Goal: Communication & Community: Ask a question

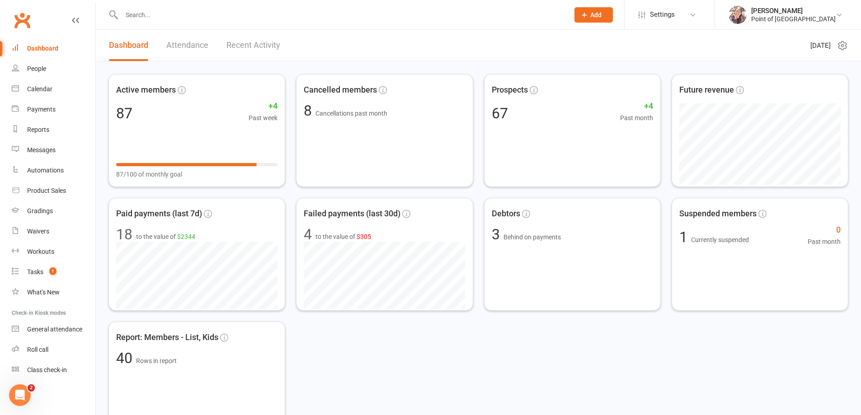
click at [208, 16] on input "text" at bounding box center [341, 15] width 444 height 13
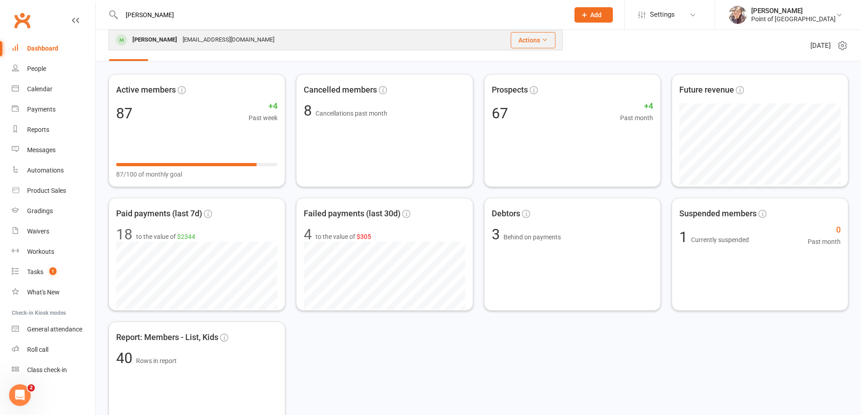
type input "[PERSON_NAME]"
click at [207, 35] on div "[EMAIL_ADDRESS][DOMAIN_NAME]" at bounding box center [228, 39] width 97 height 13
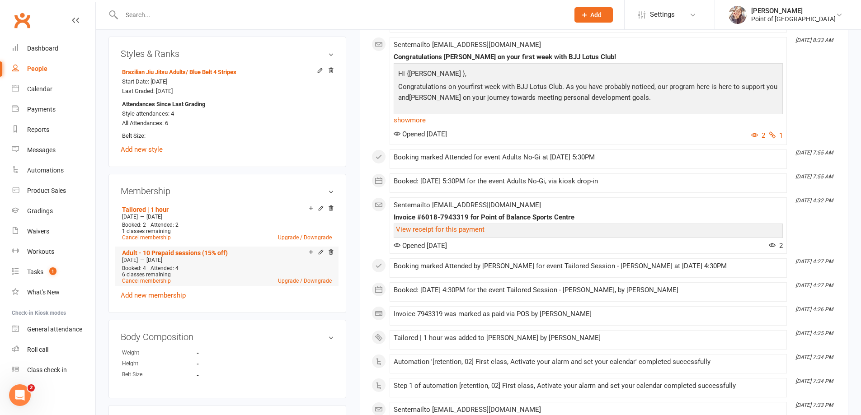
scroll to position [362, 0]
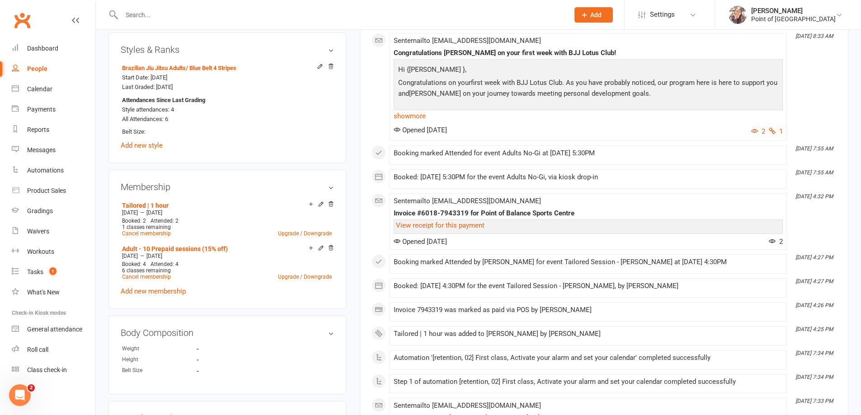
click at [163, 17] on input "text" at bounding box center [341, 15] width 444 height 13
type input "k"
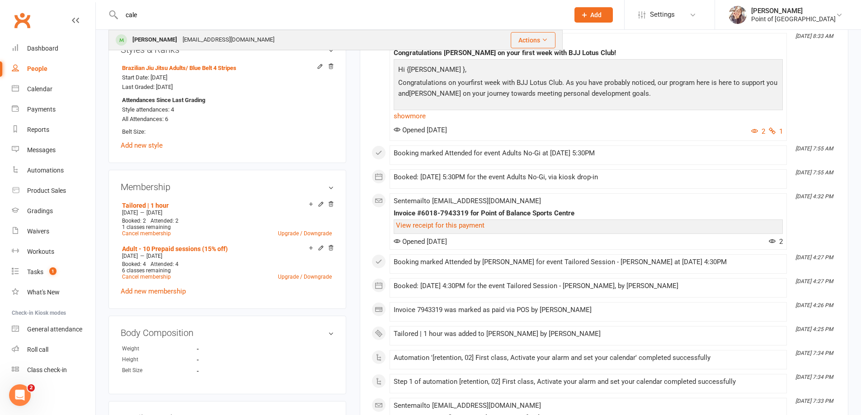
type input "cale"
click at [173, 37] on div "Caleb Kunaqoro" at bounding box center [155, 39] width 50 height 13
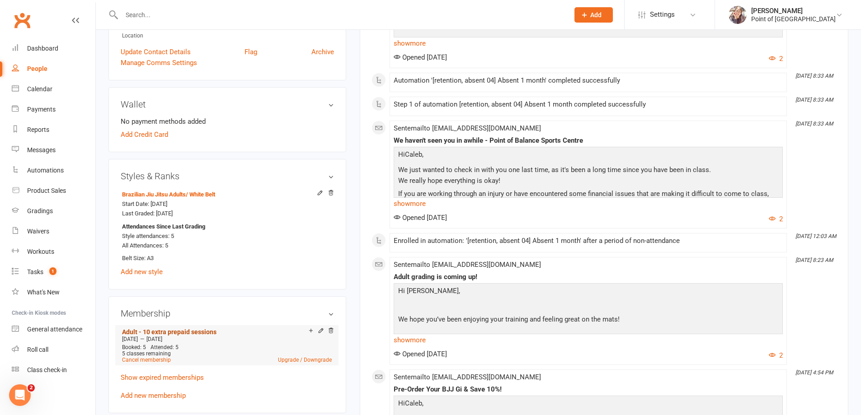
scroll to position [237, 0]
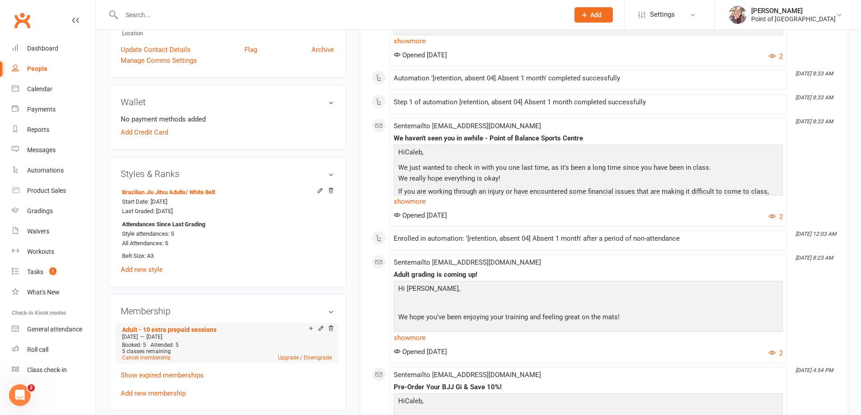
click at [319, 330] on icon at bounding box center [321, 329] width 6 height 6
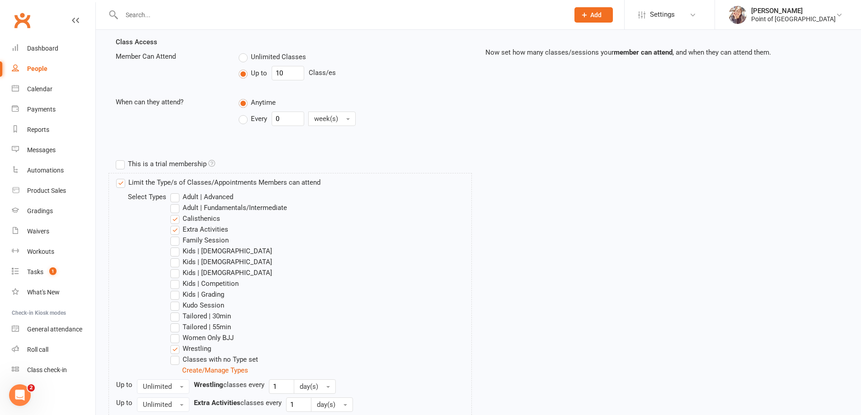
scroll to position [203, 0]
click at [175, 195] on label "Adult | Advanced" at bounding box center [201, 196] width 63 height 11
click at [175, 191] on input "Adult | Advanced" at bounding box center [173, 191] width 6 height 0
click at [174, 195] on label "Adult | Advanced" at bounding box center [201, 196] width 63 height 11
click at [174, 191] on input "Adult | Advanced" at bounding box center [173, 191] width 6 height 0
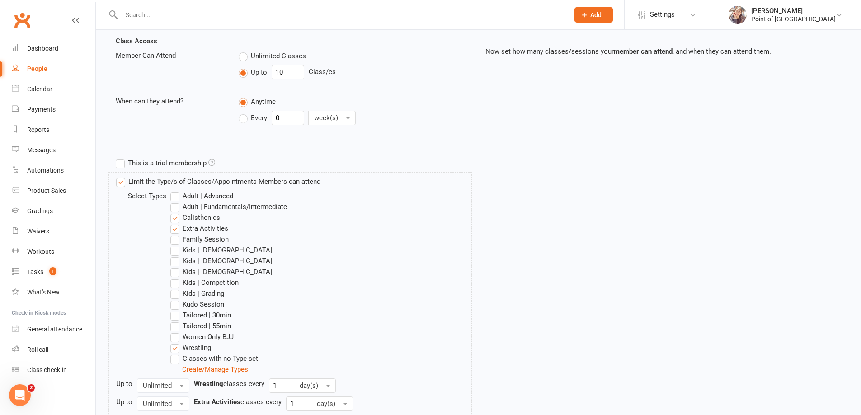
click at [174, 208] on label "Adult | Fundamentals/Intermediate" at bounding box center [228, 207] width 117 height 11
click at [174, 202] on input "Adult | Fundamentals/Intermediate" at bounding box center [173, 202] width 6 height 0
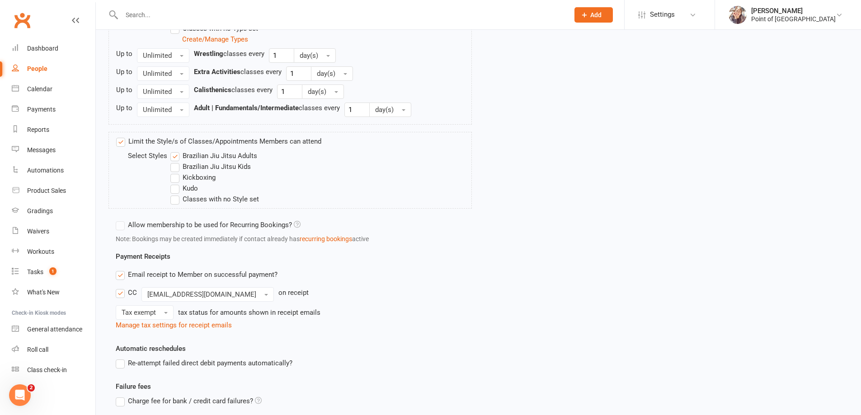
scroll to position [615, 0]
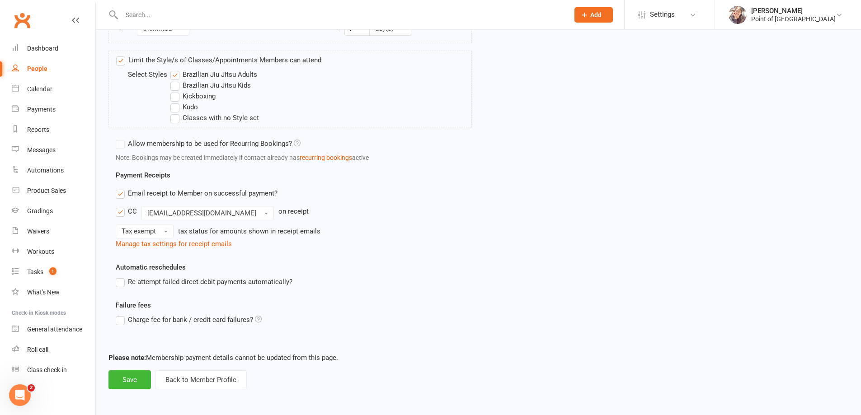
click at [127, 370] on footer "Please note: Membership payment details cannot be updated from this page. Save …" at bounding box center [479, 371] width 740 height 37
click at [128, 376] on button "Save" at bounding box center [130, 380] width 42 height 19
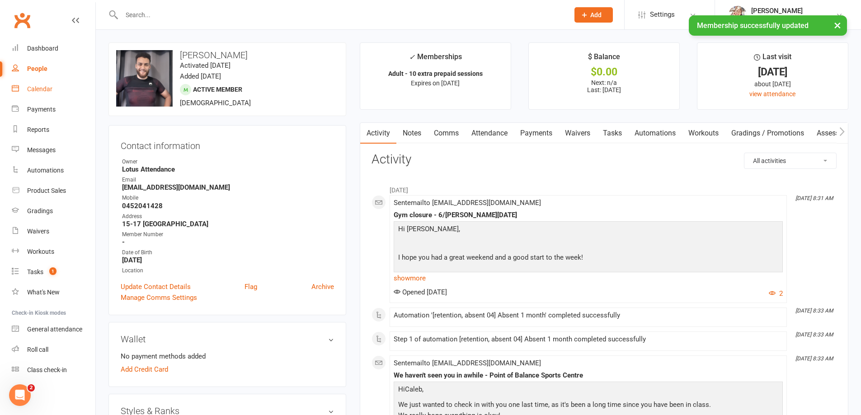
click at [42, 91] on div "Calendar" at bounding box center [39, 88] width 25 height 7
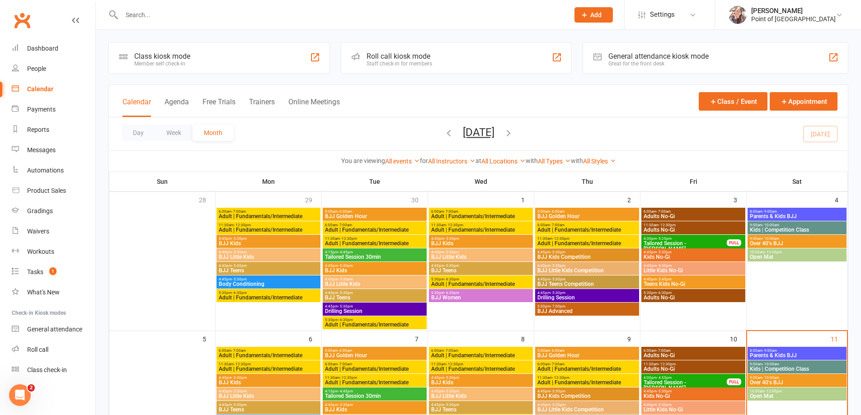
click at [234, 56] on div "Class kiosk mode Member self check-in" at bounding box center [220, 57] width 222 height 31
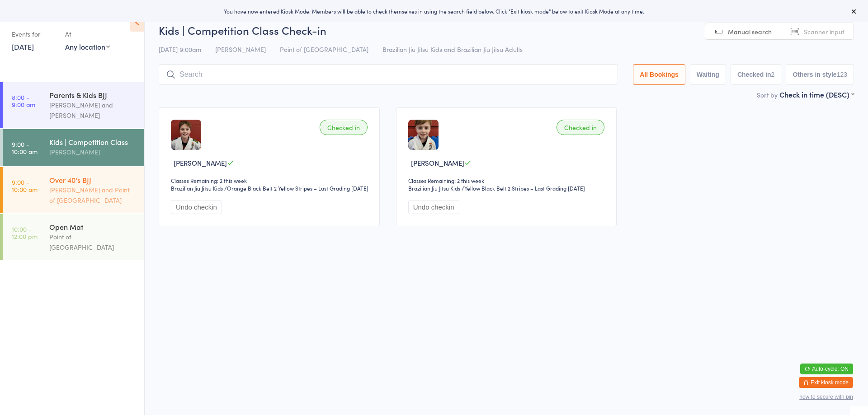
click at [86, 189] on div "Kaio Andrade and Point of Balance Sports Centre" at bounding box center [92, 195] width 87 height 21
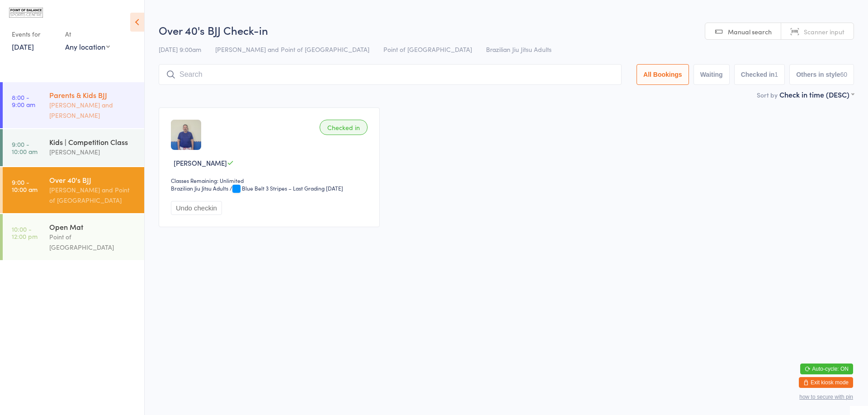
click at [98, 99] on div "Parents & Kids BJJ" at bounding box center [92, 95] width 87 height 10
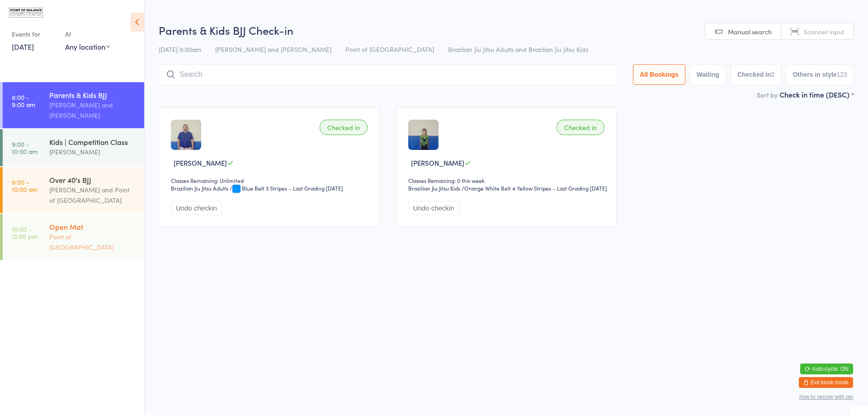
click at [84, 232] on div "Point of [GEOGRAPHIC_DATA]" at bounding box center [92, 242] width 87 height 21
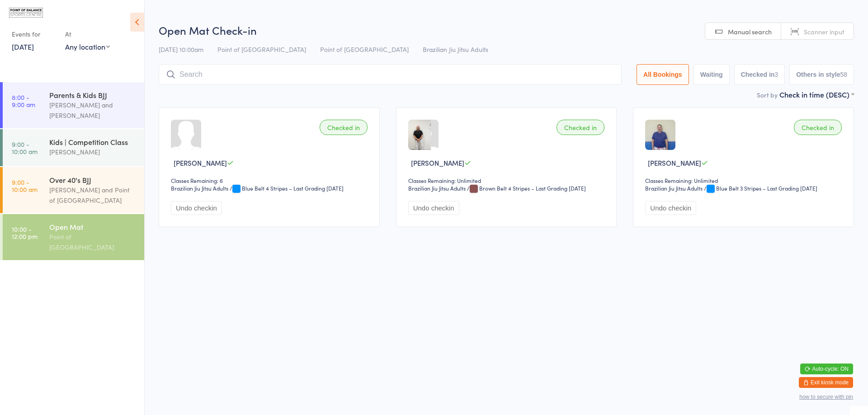
click at [273, 79] on input "search" at bounding box center [390, 74] width 463 height 21
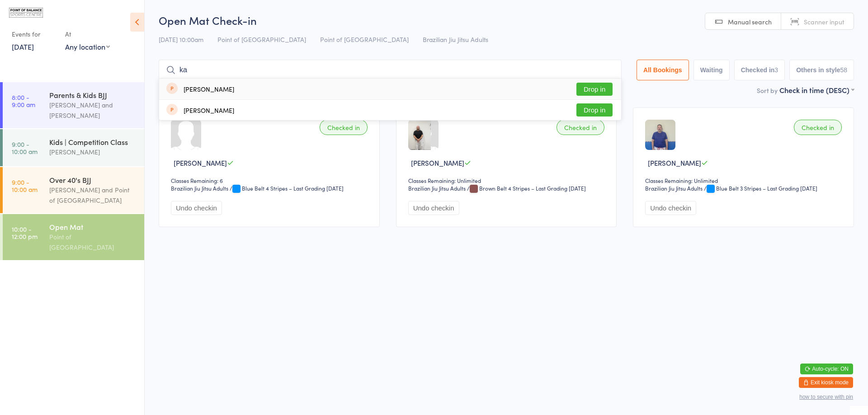
type input "k"
type input "cale"
click at [585, 88] on button "Drop in" at bounding box center [594, 89] width 36 height 13
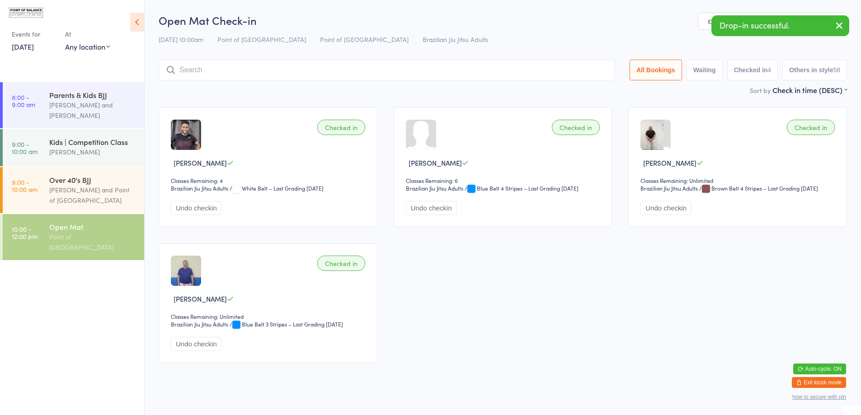
click at [821, 381] on button "Exit kiosk mode" at bounding box center [819, 382] width 54 height 11
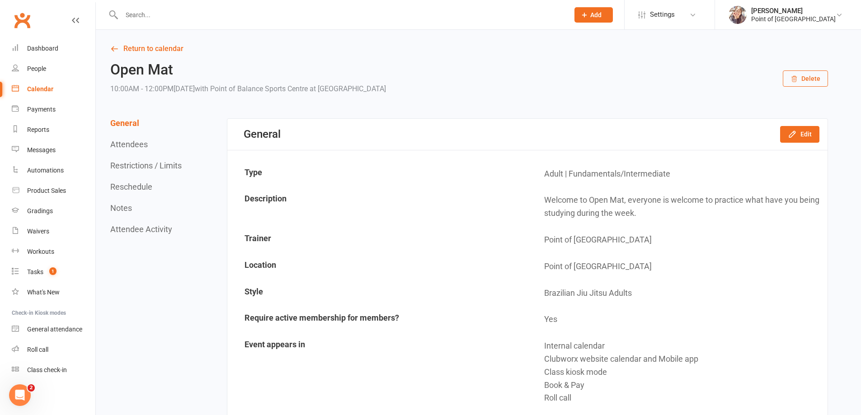
click at [167, 22] on div at bounding box center [336, 14] width 454 height 29
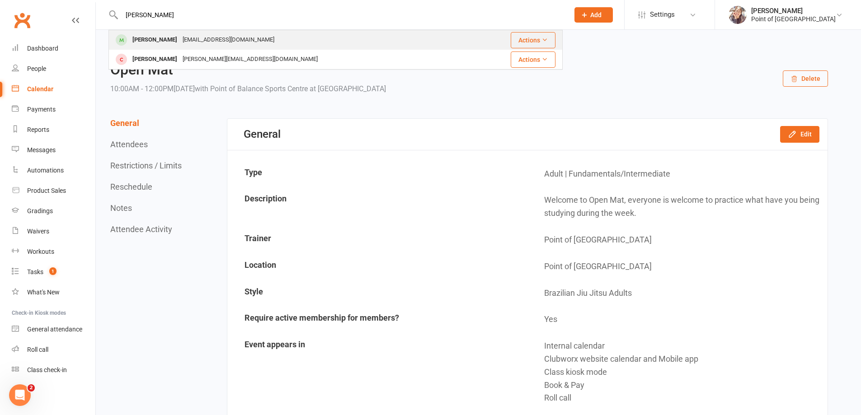
type input "aaron"
click at [164, 42] on div "Aaron Cairns" at bounding box center [155, 39] width 50 height 13
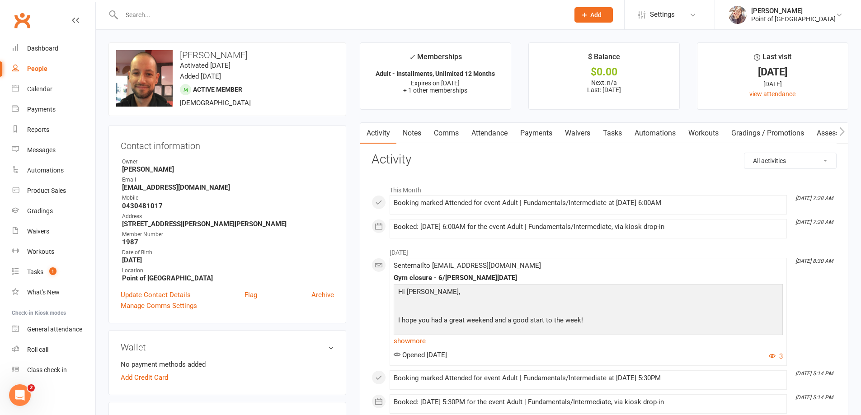
click at [771, 130] on link "Gradings / Promotions" at bounding box center [767, 133] width 85 height 21
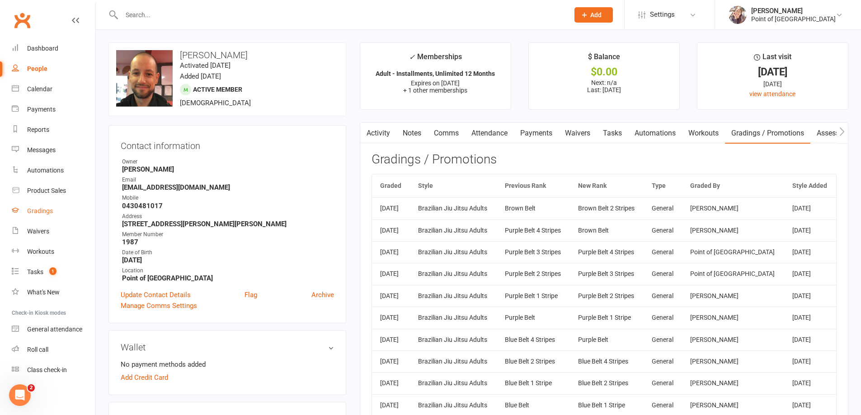
click at [49, 208] on div "Gradings" at bounding box center [40, 211] width 26 height 7
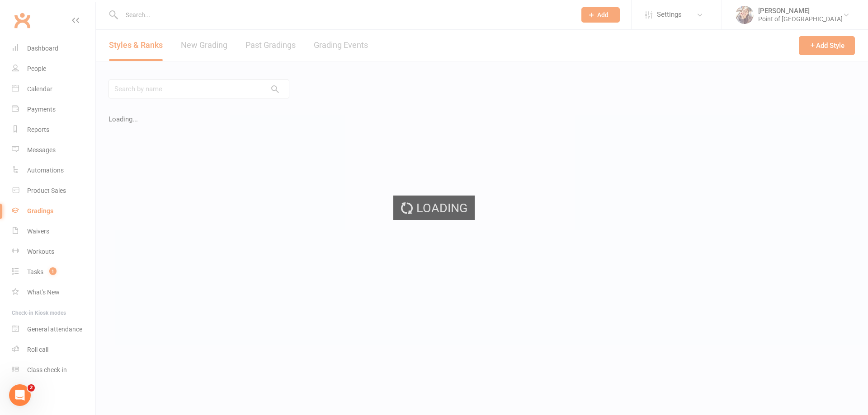
click at [55, 187] on div "Loading" at bounding box center [434, 207] width 868 height 415
click at [50, 191] on div "Loading" at bounding box center [434, 207] width 868 height 415
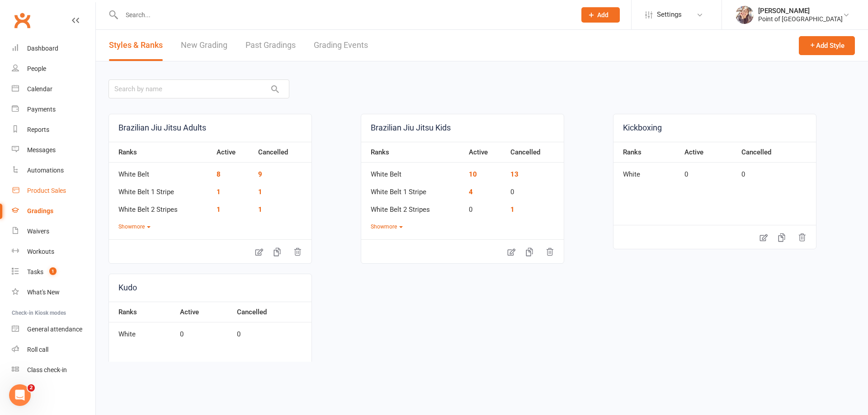
click at [50, 191] on div "Product Sales" at bounding box center [46, 190] width 39 height 7
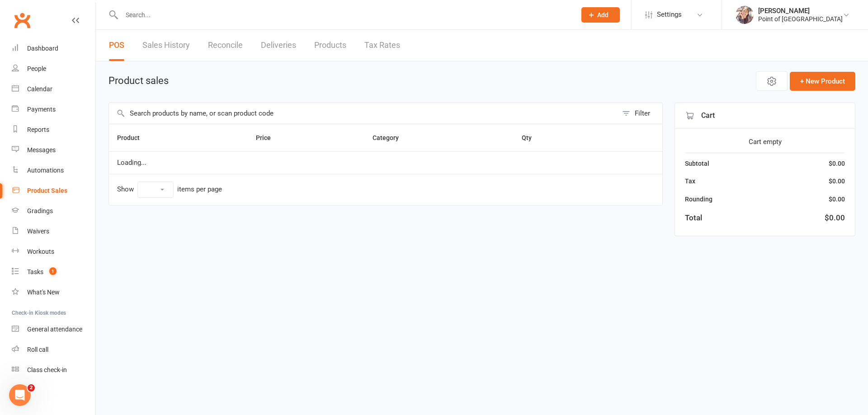
select select "10"
click at [231, 109] on input "text" at bounding box center [363, 113] width 509 height 21
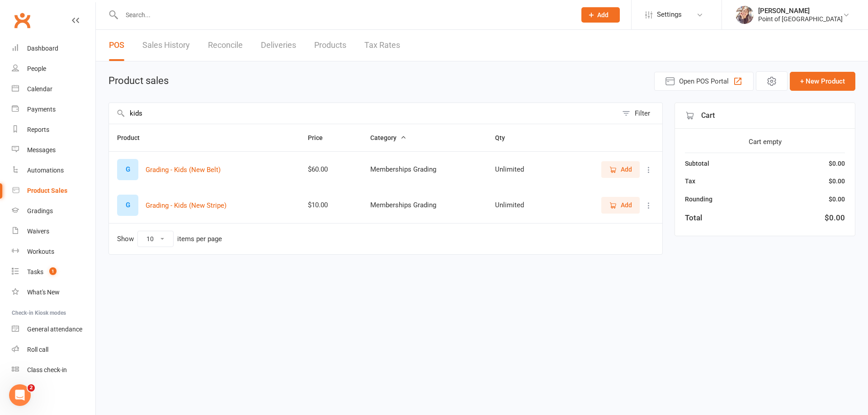
type input "kids"
click at [622, 202] on span "Add" at bounding box center [626, 205] width 11 height 10
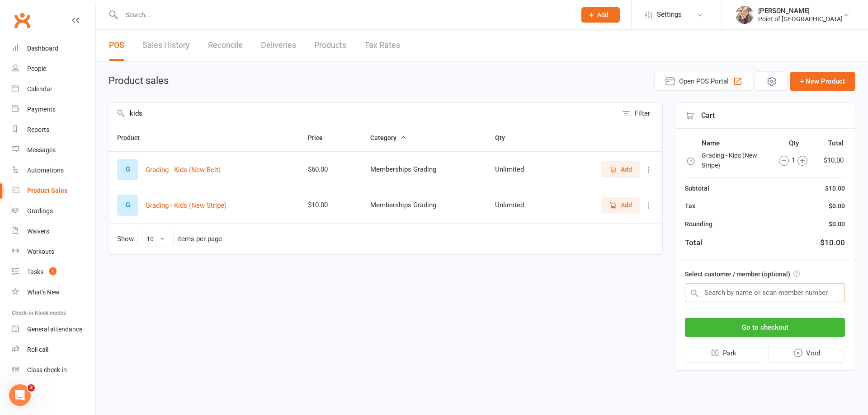
click at [726, 288] on input "text" at bounding box center [765, 292] width 160 height 19
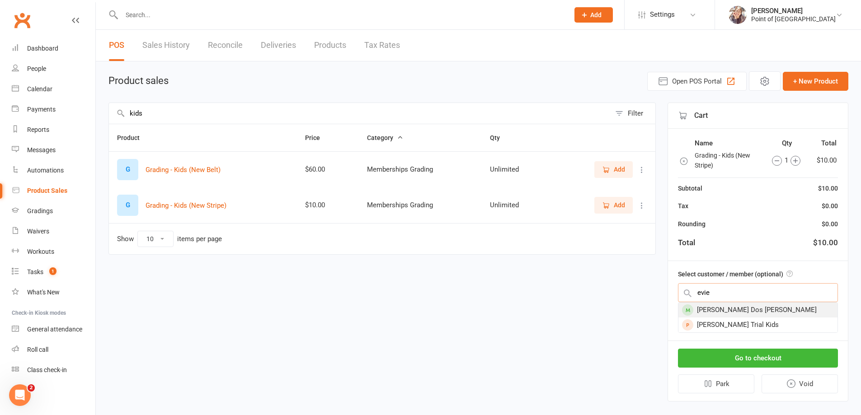
type input "evie"
click at [727, 312] on div "[PERSON_NAME] Dos [PERSON_NAME]" at bounding box center [758, 310] width 159 height 15
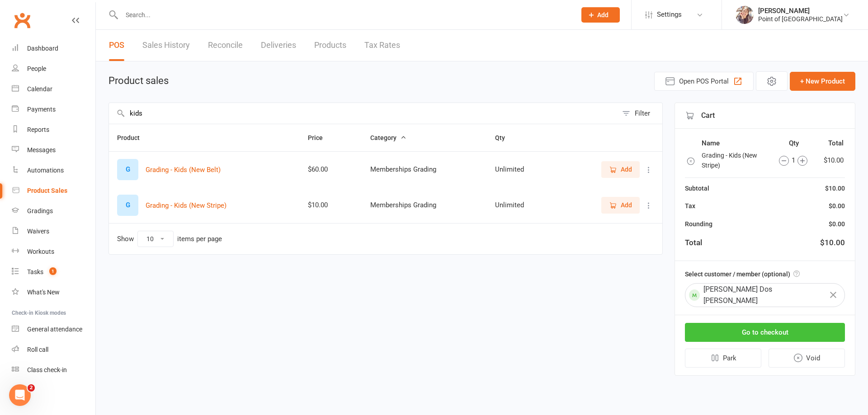
click at [733, 325] on button "Go to checkout" at bounding box center [765, 332] width 160 height 19
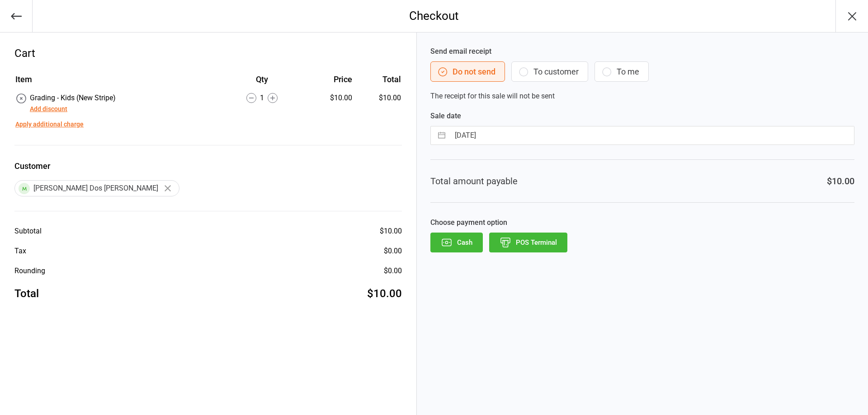
click at [526, 75] on icon "button" at bounding box center [523, 72] width 9 height 9
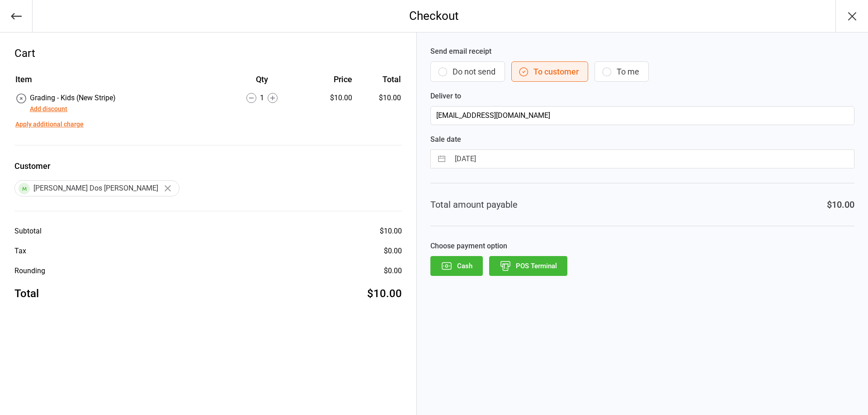
click at [519, 271] on button "POS Terminal" at bounding box center [528, 266] width 78 height 20
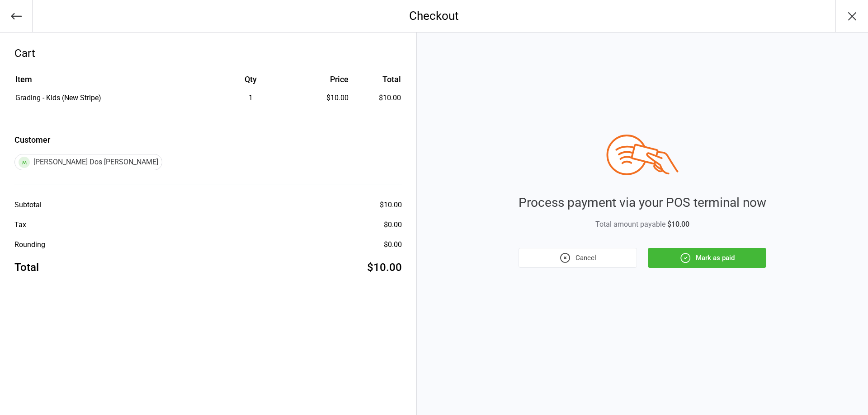
click at [741, 261] on button "Mark as paid" at bounding box center [707, 258] width 118 height 20
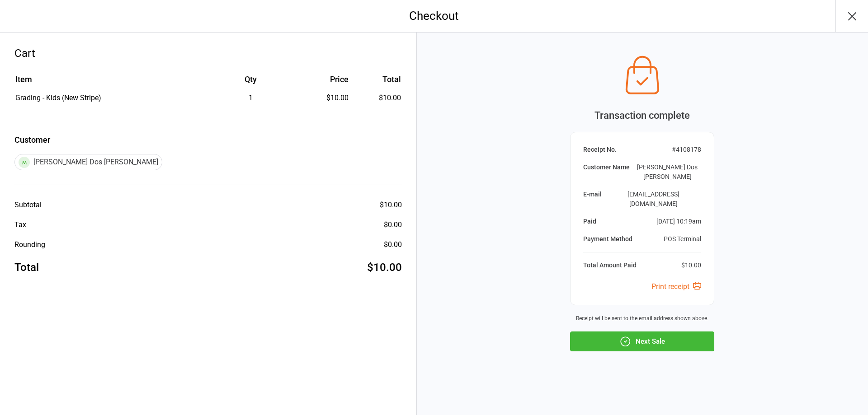
click at [852, 18] on icon "button" at bounding box center [852, 16] width 14 height 14
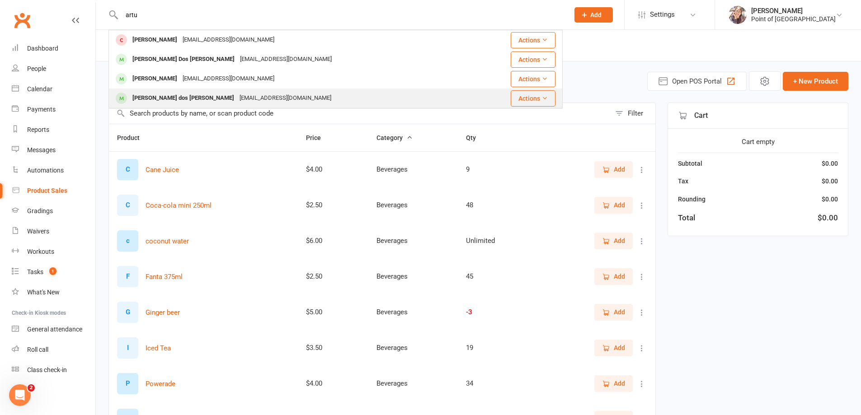
type input "artu"
click at [184, 98] on div "[PERSON_NAME] dos [PERSON_NAME]" at bounding box center [183, 98] width 107 height 13
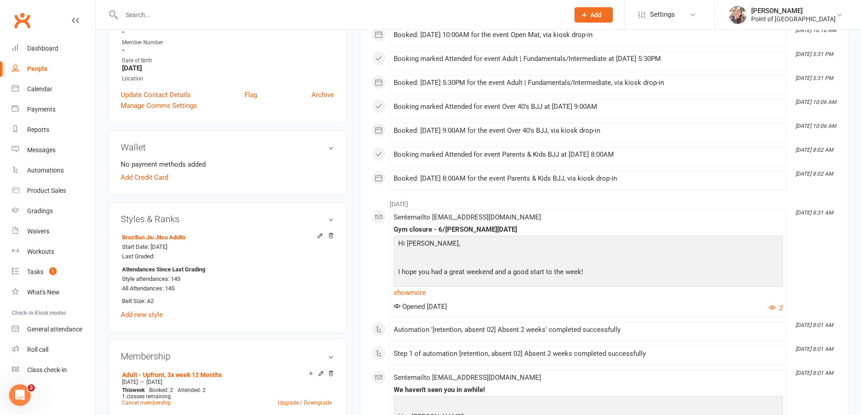
scroll to position [260, 0]
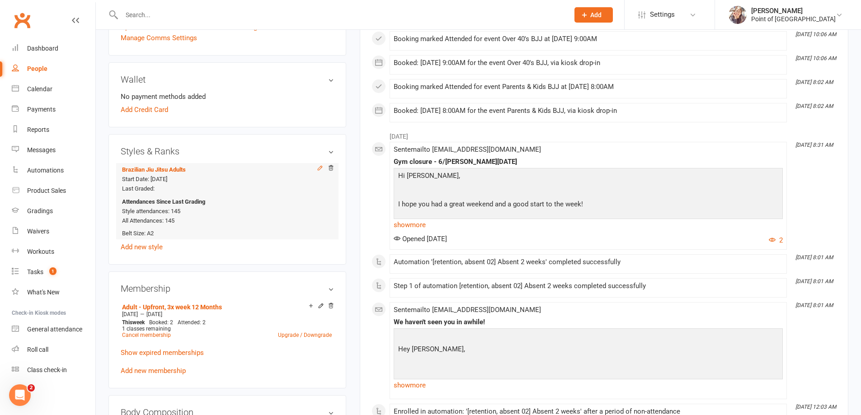
click at [321, 169] on icon at bounding box center [320, 168] width 6 height 6
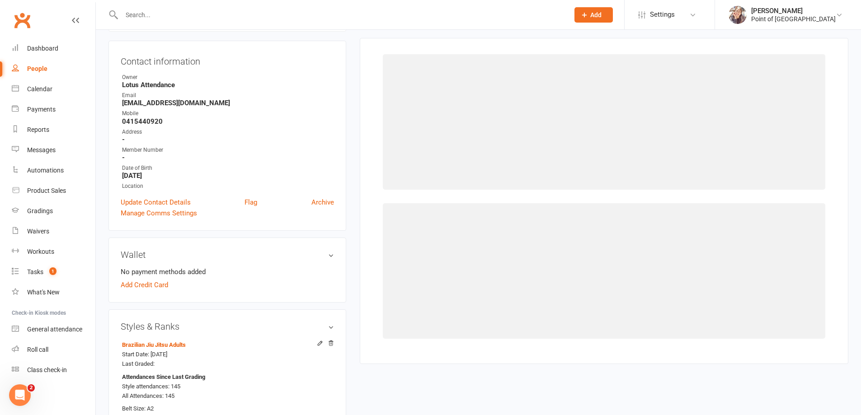
scroll to position [77, 0]
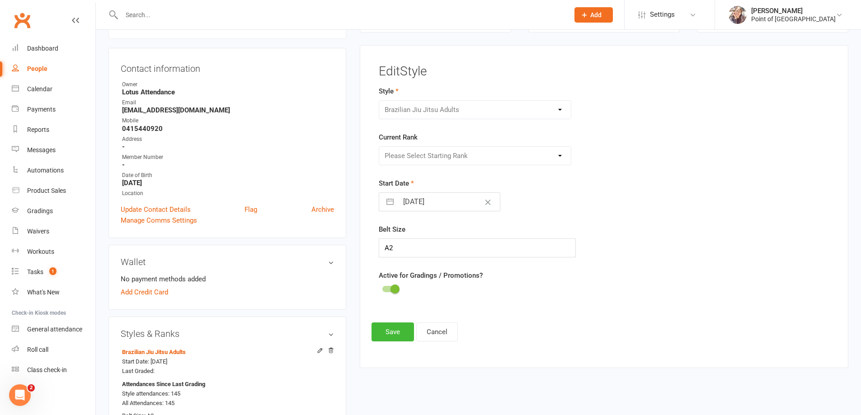
click at [515, 154] on div "Please Select Starting Rank White Belt White Belt 1 Stripe White Belt 2 Stripes…" at bounding box center [475, 155] width 193 height 19
click at [515, 153] on div "Please Select Starting Rank White Belt White Belt 1 Stripe White Belt 2 Stripes…" at bounding box center [475, 155] width 193 height 19
click at [467, 151] on div "Please Select Starting Rank White Belt White Belt 1 Stripe White Belt 2 Stripes…" at bounding box center [475, 155] width 193 height 19
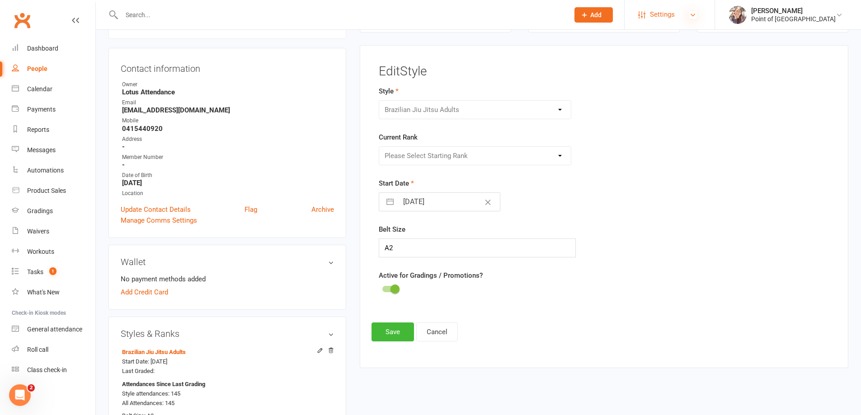
click at [694, 13] on icon at bounding box center [692, 14] width 7 height 7
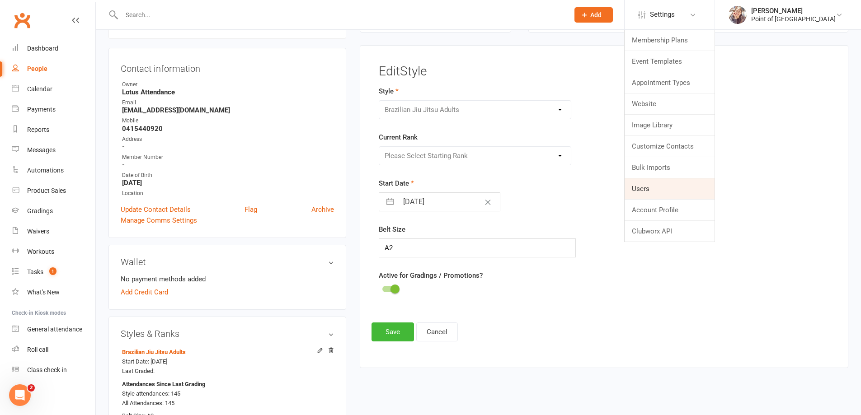
click at [658, 193] on link "Users" at bounding box center [670, 189] width 90 height 21
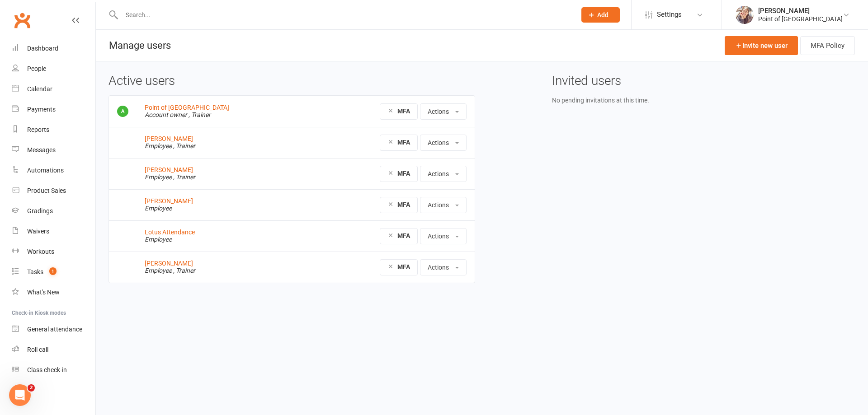
click at [325, 271] on div "MFA Actions Manage trainer availability" at bounding box center [389, 267] width 155 height 16
click at [184, 265] on link "[PERSON_NAME]" at bounding box center [169, 263] width 48 height 7
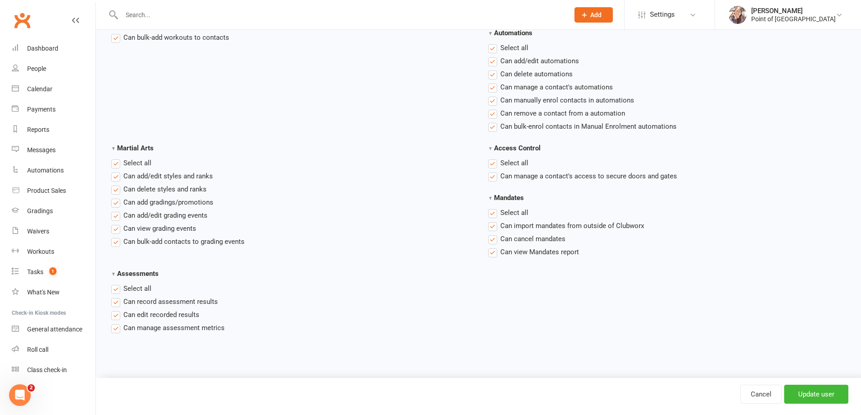
scroll to position [1314, 0]
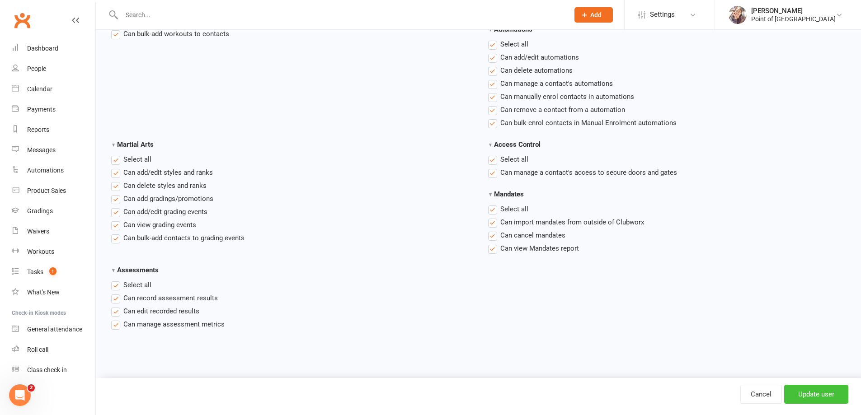
click at [828, 398] on input "Update user" at bounding box center [816, 394] width 64 height 19
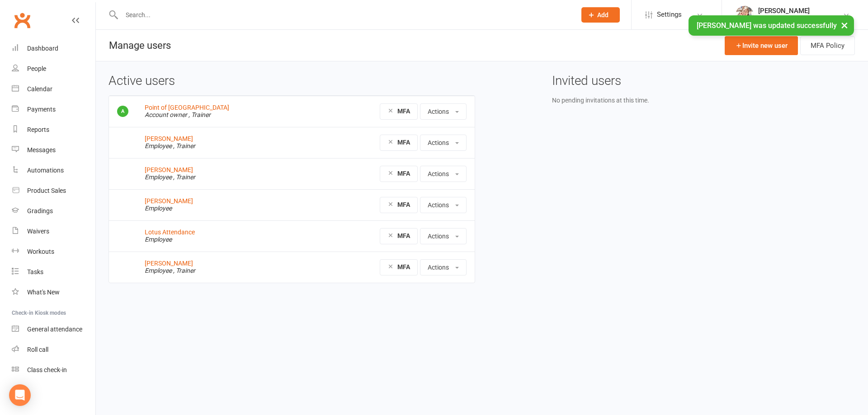
click at [172, 20] on input "text" at bounding box center [344, 15] width 451 height 13
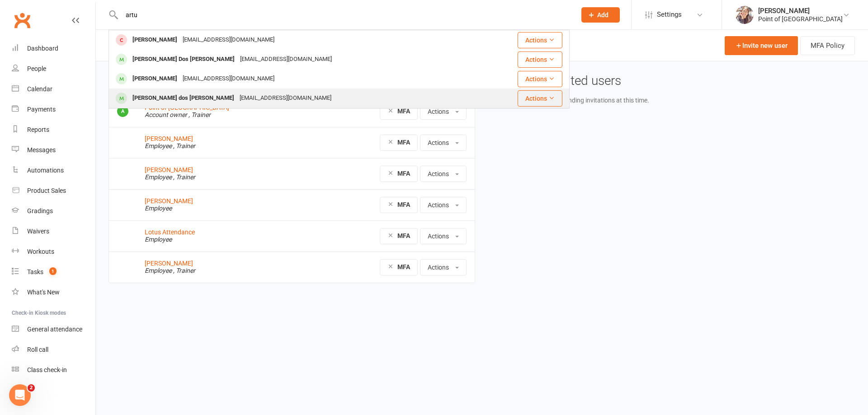
type input "artu"
click at [184, 99] on div "[PERSON_NAME] dos [PERSON_NAME]" at bounding box center [183, 98] width 107 height 13
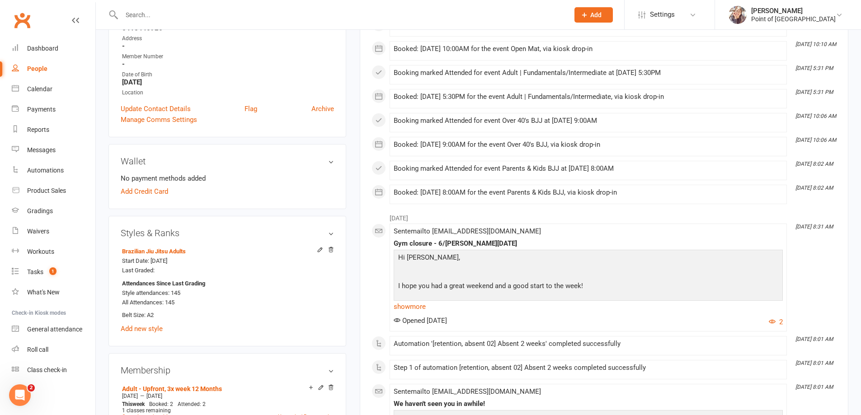
scroll to position [203, 0]
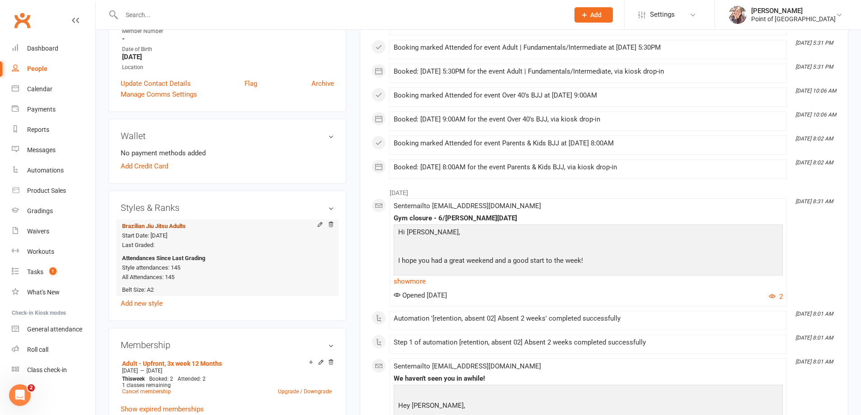
click at [180, 227] on link "Brazilian Jiu Jitsu Adults" at bounding box center [154, 226] width 64 height 7
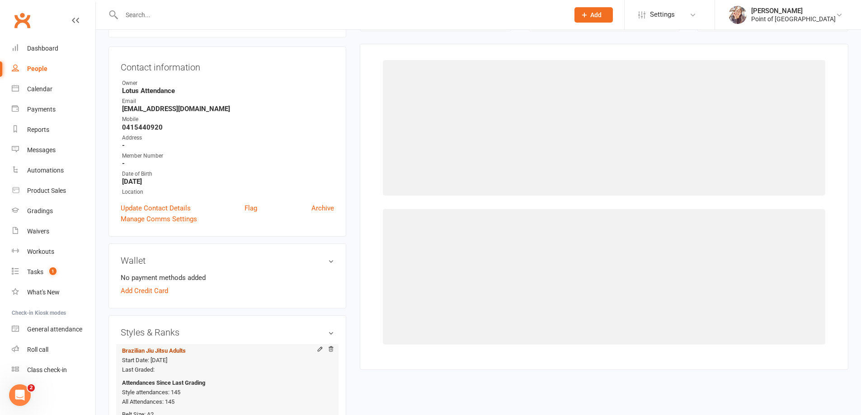
scroll to position [77, 0]
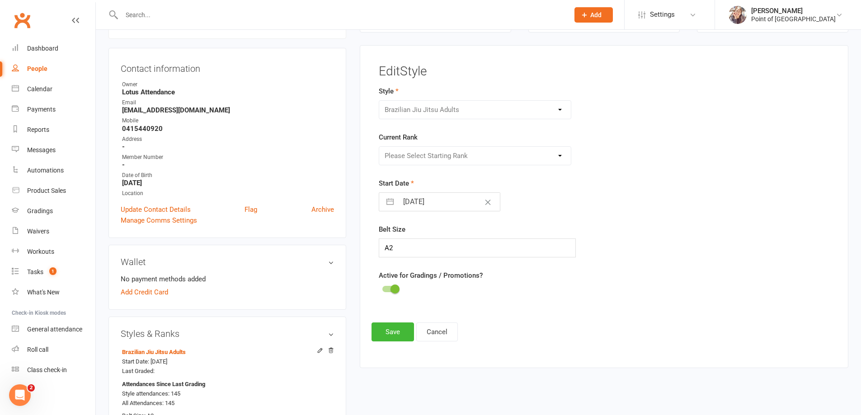
click at [470, 115] on div "Brazilian Jiu Jitsu Adults Brazilian Jiu Jitsu Kids Kickboxing Kudo" at bounding box center [475, 109] width 193 height 19
click at [448, 160] on div "Please Select Starting Rank White Belt White Belt 1 Stripe White Belt 2 Stripes…" at bounding box center [475, 155] width 193 height 19
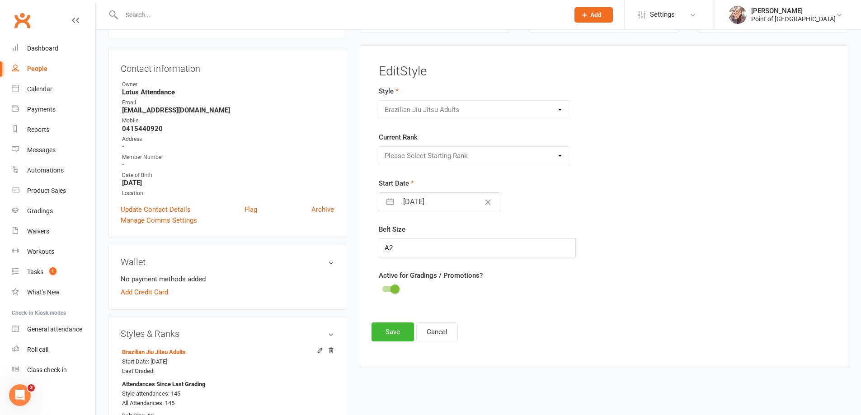
click at [448, 160] on div "Please Select Starting Rank White Belt White Belt 1 Stripe White Belt 2 Stripes…" at bounding box center [475, 155] width 193 height 19
click at [19, 386] on div "Open Intercom Messenger" at bounding box center [19, 394] width 30 height 30
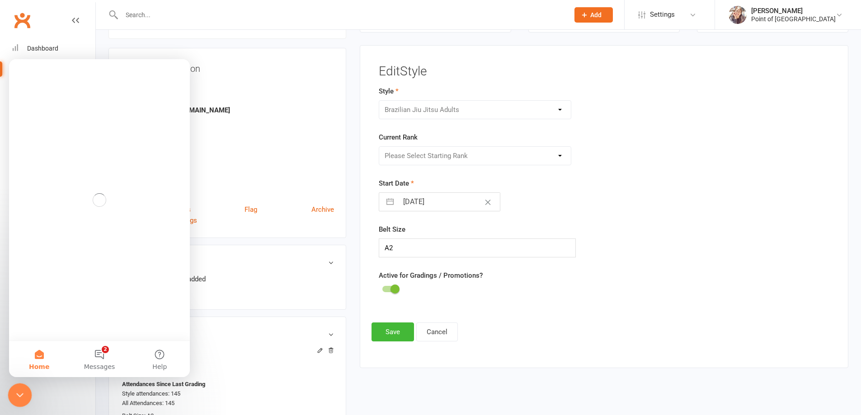
scroll to position [0, 0]
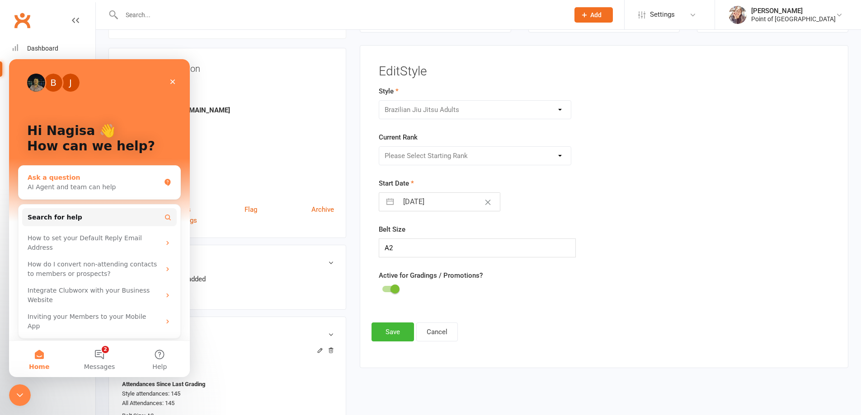
click at [149, 182] on div "Ask a question" at bounding box center [94, 177] width 133 height 9
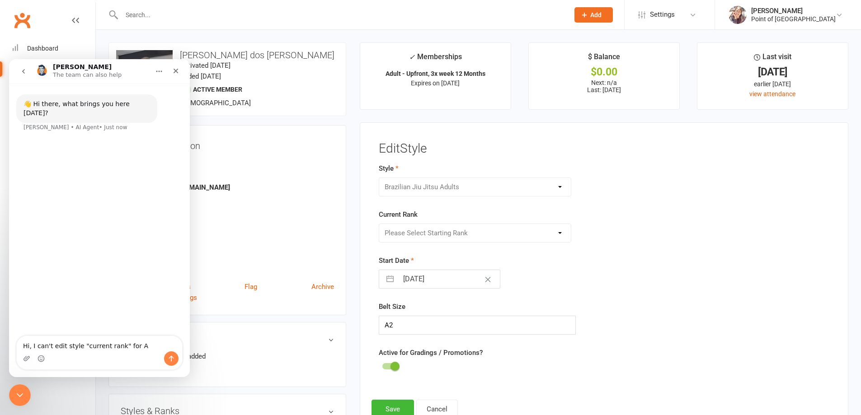
scroll to position [11, 0]
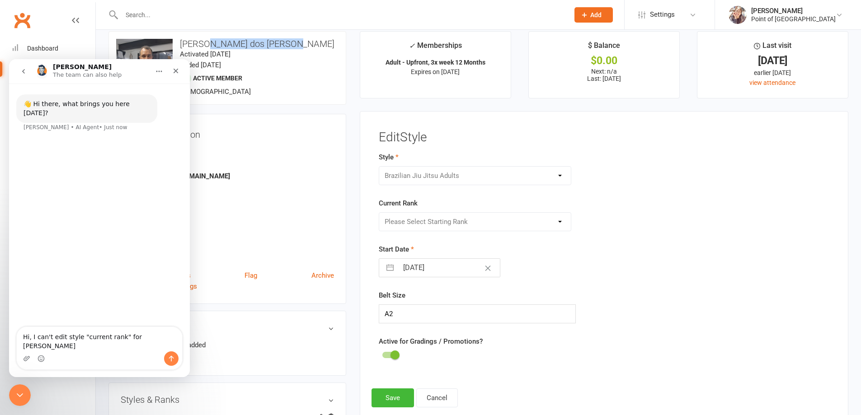
drag, startPoint x: 203, startPoint y: 43, endPoint x: 283, endPoint y: 42, distance: 80.9
click at [283, 42] on h3 "Artur Cornetet dos santos" at bounding box center [227, 44] width 222 height 10
copy h3 "Cornetet dos santos"
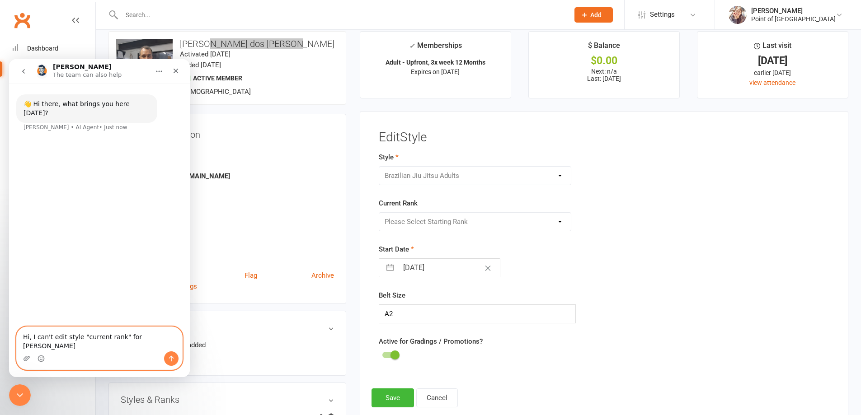
click at [146, 344] on textarea "Hi, I can't edit style "current rank" for Artur" at bounding box center [99, 339] width 165 height 24
paste textarea "Cornetet dos santos"
type textarea "Hi, I can't edit style "current rank" for [PERSON_NAME] dos [PERSON_NAME]. HOw …"
type textarea "\"
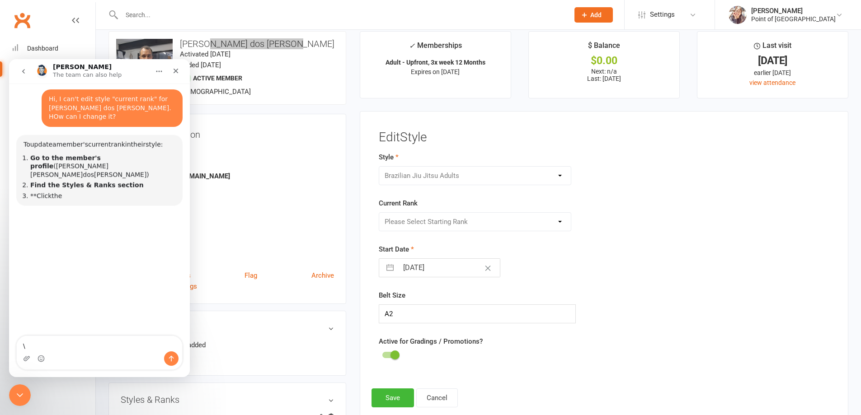
scroll to position [40, 0]
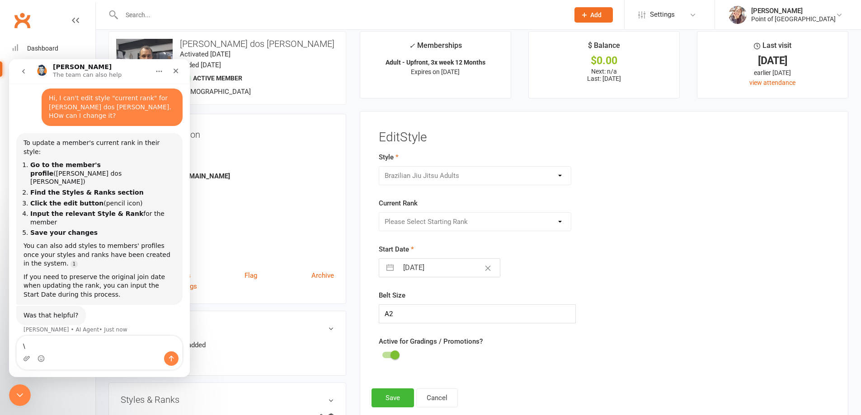
click at [461, 225] on div "Please Select Starting Rank White Belt White Belt 1 Stripe White Belt 2 Stripes…" at bounding box center [475, 221] width 193 height 19
click at [462, 225] on div "Please Select Starting Rank White Belt White Belt 1 Stripe White Belt 2 Stripes…" at bounding box center [475, 221] width 193 height 19
click at [480, 219] on div "Please Select Starting Rank White Belt White Belt 1 Stripe White Belt 2 Stripes…" at bounding box center [475, 221] width 193 height 19
click at [480, 220] on div "Please Select Starting Rank White Belt White Belt 1 Stripe White Belt 2 Stripes…" at bounding box center [475, 221] width 193 height 19
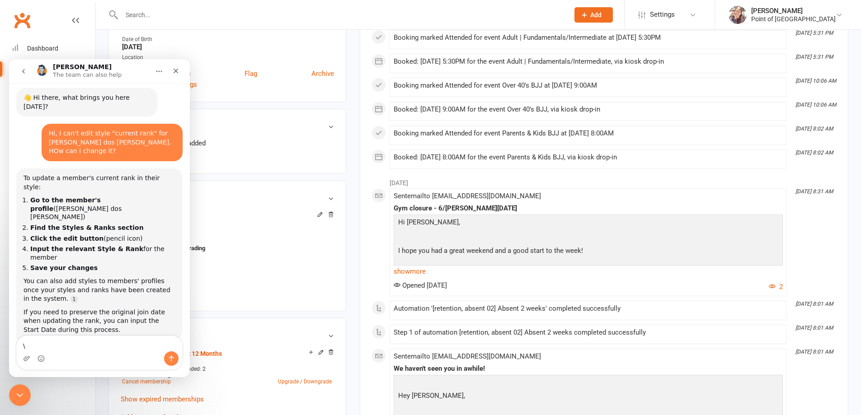
scroll to position [226, 0]
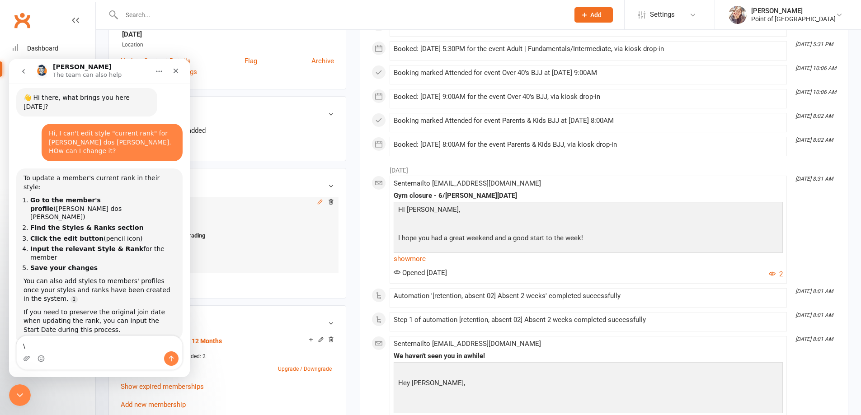
click at [320, 204] on icon at bounding box center [320, 202] width 4 height 4
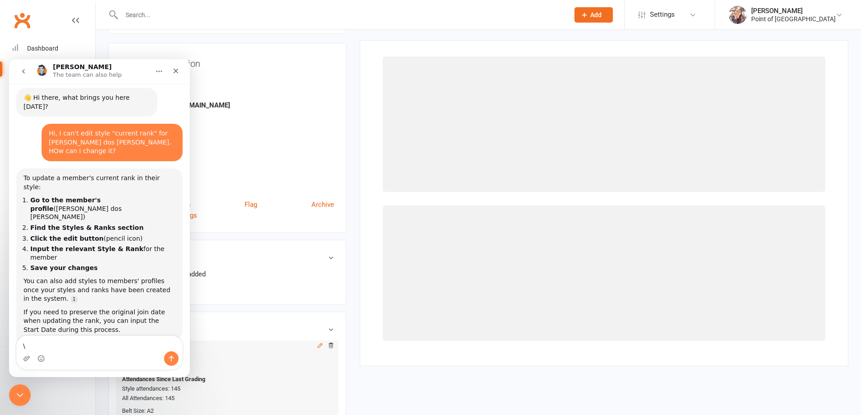
scroll to position [77, 0]
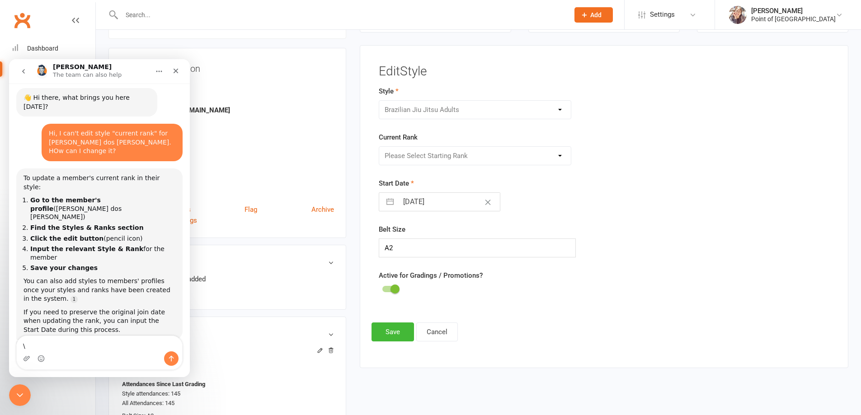
click at [478, 152] on div "Please Select Starting Rank White Belt White Belt 1 Stripe White Belt 2 Stripes…" at bounding box center [475, 155] width 193 height 19
click at [561, 159] on div "Please Select Starting Rank White Belt White Belt 1 Stripe White Belt 2 Stripes…" at bounding box center [475, 155] width 193 height 19
click at [110, 343] on textarea "\" at bounding box center [99, 343] width 165 height 15
type textarea "I"
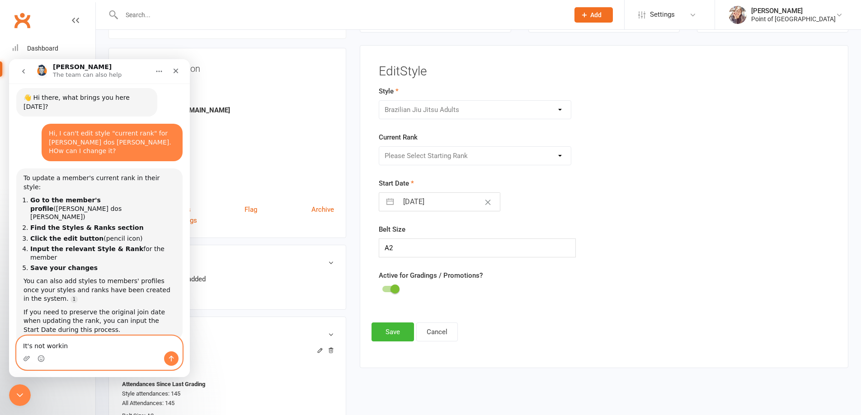
type textarea "It's not working"
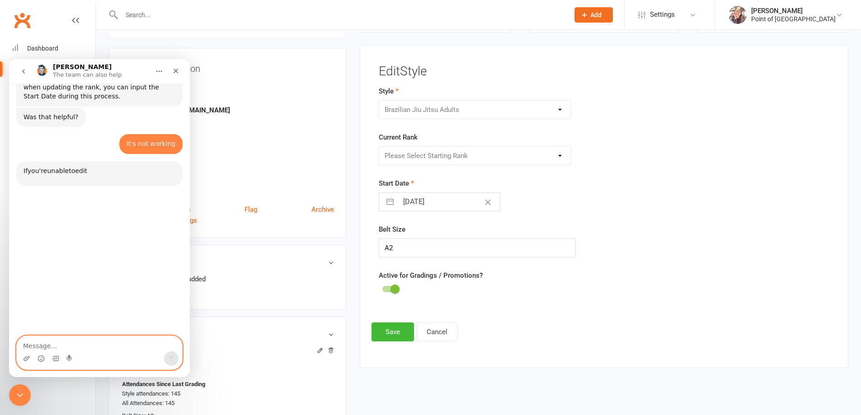
scroll to position [250, 0]
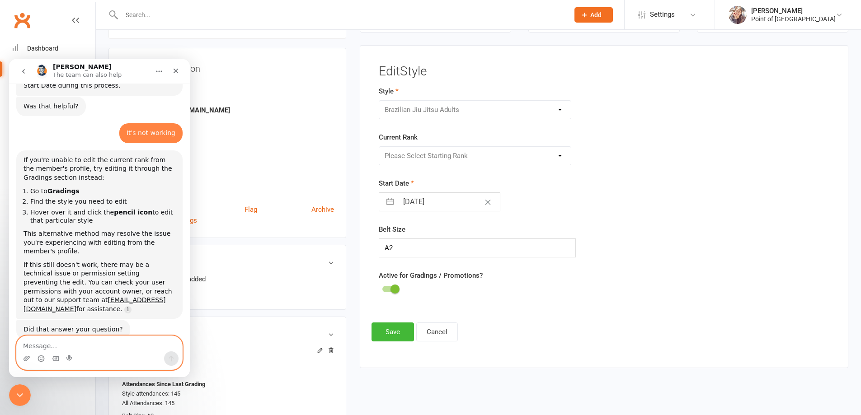
click at [132, 342] on textarea "Message…" at bounding box center [99, 343] width 165 height 15
type textarea "Can you address this to the human support?"
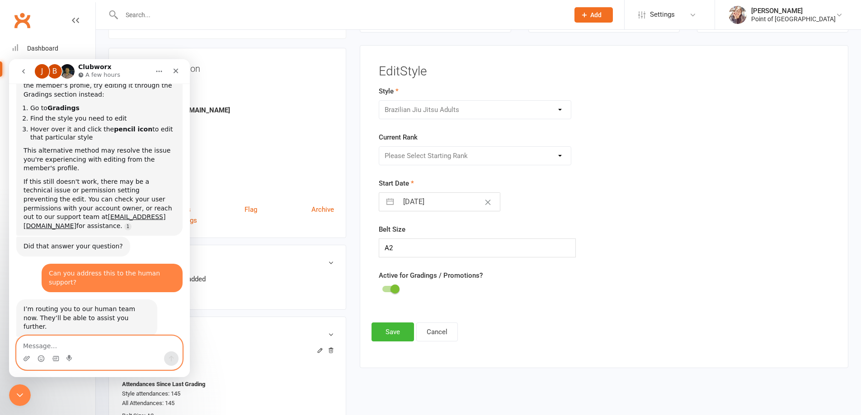
scroll to position [340, 0]
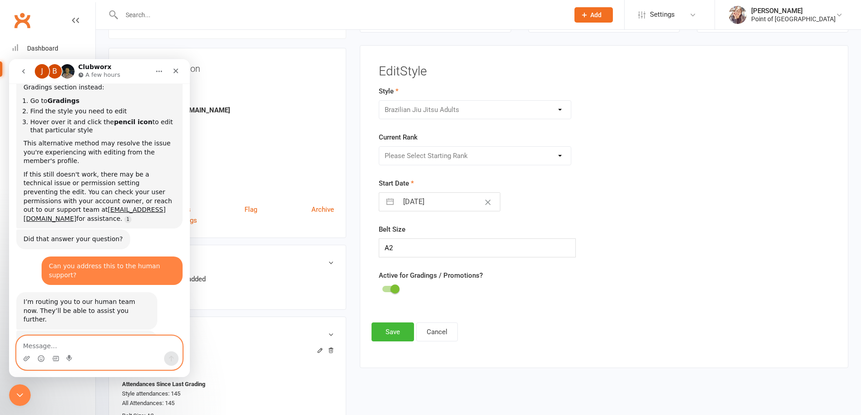
click at [96, 345] on textarea "Message…" at bounding box center [99, 343] width 165 height 15
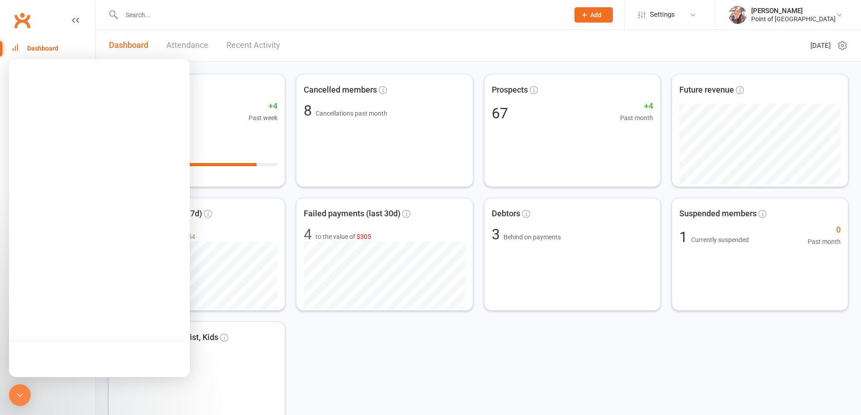
click at [46, 214] on body "Prospect Member Non-attending contact Class / event Appointment Grading event T…" at bounding box center [430, 385] width 861 height 767
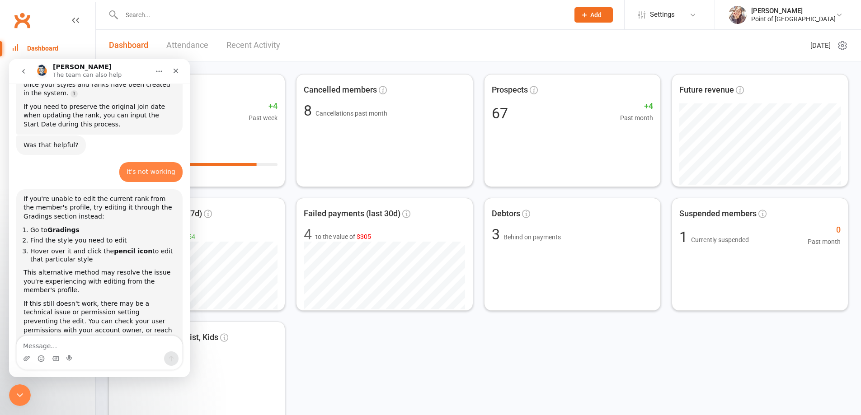
scroll to position [212, 0]
click at [19, 392] on icon "Close Intercom Messenger" at bounding box center [18, 394] width 11 height 11
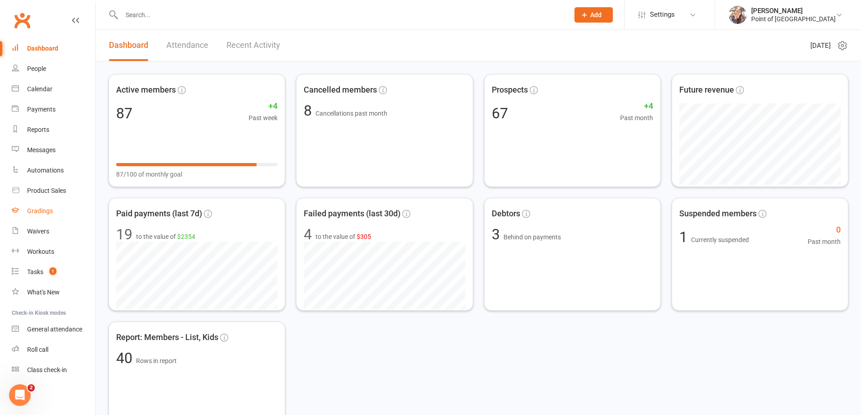
click at [43, 208] on div "Gradings" at bounding box center [40, 211] width 26 height 7
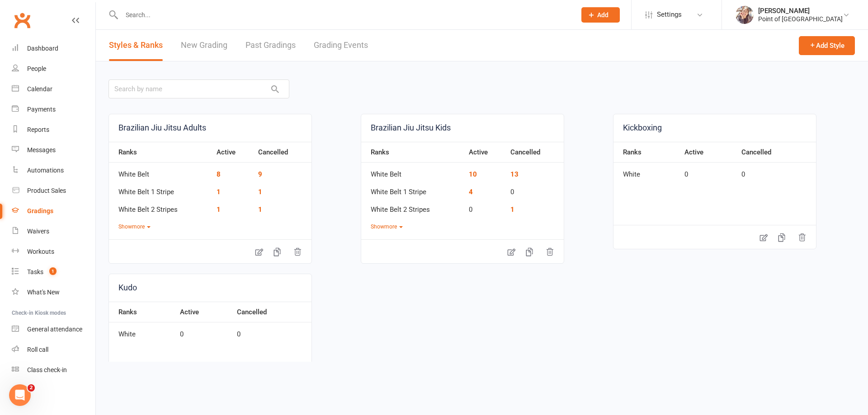
click at [163, 129] on link "Brazilian Jiu Jitsu Adults" at bounding box center [210, 128] width 203 height 28
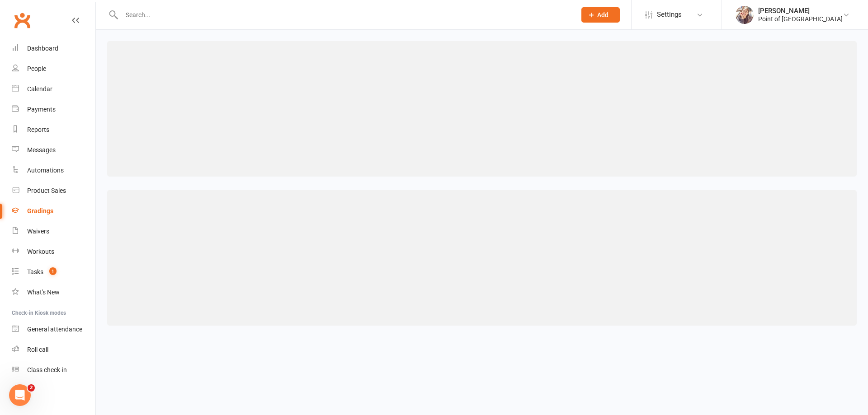
select select "contact_summaries:styles_style_class_attendances_since_last_promotion"
select select "IS BLANK"
select select "contact_summaries:styles_style_class_attendances_since_last_promotion"
select select ">="
select select "contact_summaries:styles_style_most_recently_promoted_on"
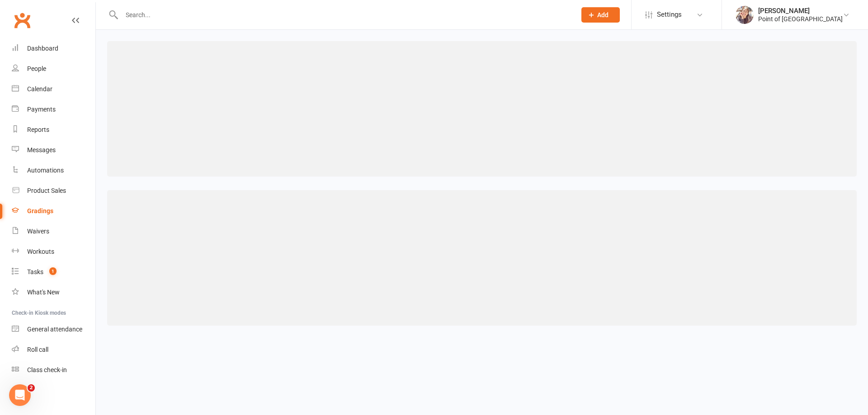
select select "<"
select select "months"
select select "contact_summaries:styles_style_class_attendances_since_last_promotion"
select select ">="
select select "contact_summaries:styles_style_most_recently_promoted_on"
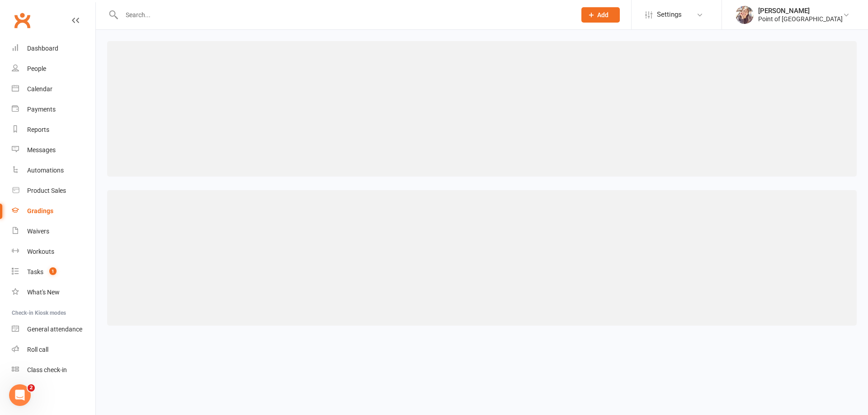
select select "<"
select select "months"
select select "contact_summaries:styles_style_class_attendances_since_last_promotion"
select select ">="
select select "contact_summaries:styles_style_most_recently_promoted_on"
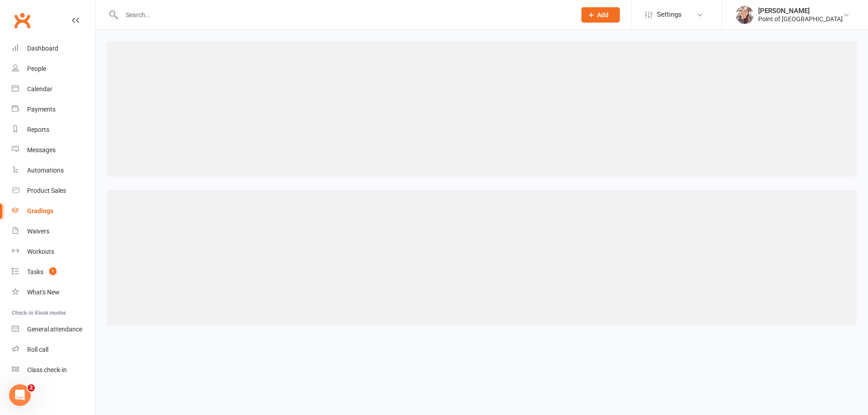
select select "<"
select select "months"
select select "contact_summaries:styles_style_class_attendances_since_last_promotion"
select select ">="
select select "contact_summaries:styles_style_most_recently_promoted_on"
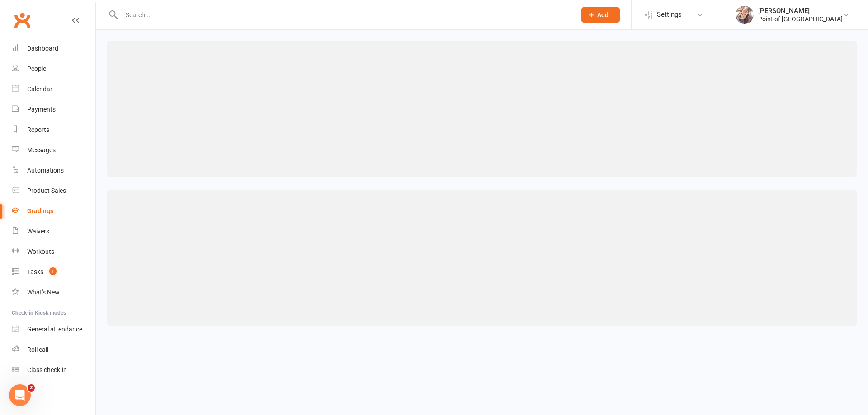
select select "<"
select select "months"
select select "contact_summaries:styles_style_class_attendances_since_last_promotion"
select select ">="
select select "contact_summaries:styles_style_most_recently_promoted_on"
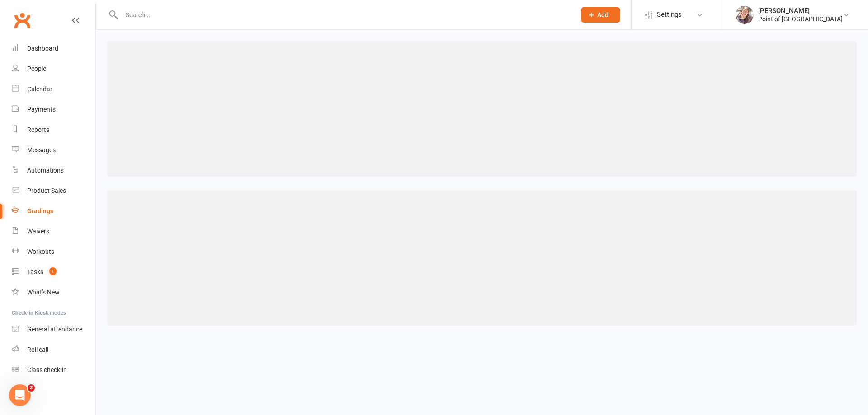
select select "<"
select select "months"
select select "contact_summaries:styles_style_class_attendances_since_last_promotion"
select select ">="
select select "contact_summaries:styles_style_most_recently_promoted_on"
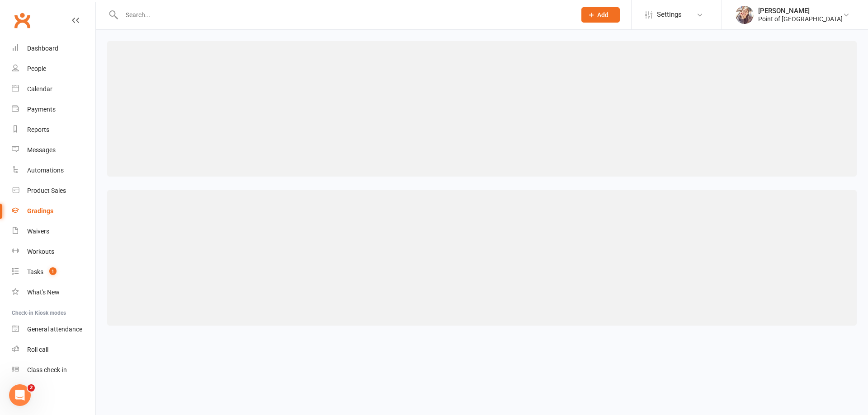
select select "<"
select select "months"
select select "contact_summaries:styles_style_class_attendances_since_last_promotion"
select select ">="
select select "contact_summaries:styles_style_most_recently_promoted_on"
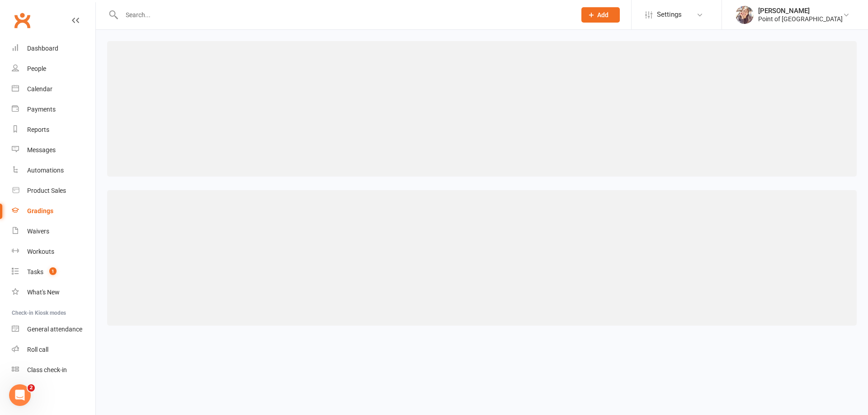
select select "<"
select select "months"
select select "contact_summaries:styles_style_class_attendances_since_last_promotion"
select select ">="
select select "contact_summaries:styles_style_most_recently_promoted_on"
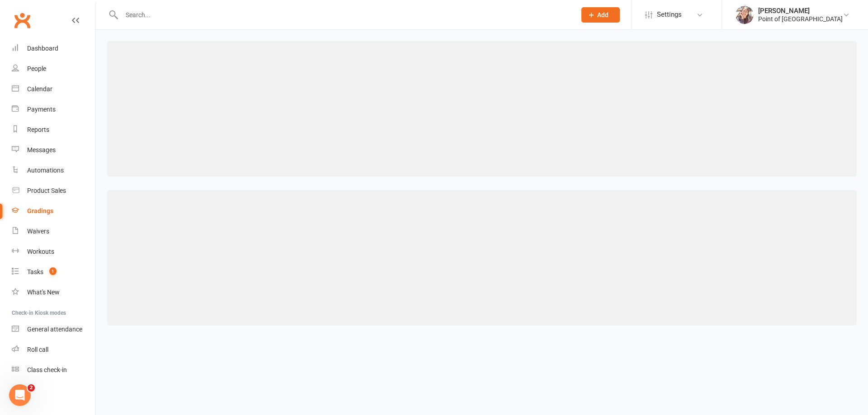
select select "<"
select select "months"
select select "contact_summaries:styles_all_class_attendances_since_last_promotion"
select select ">="
select select "contact_summaries:styles_style_most_recently_promoted_on"
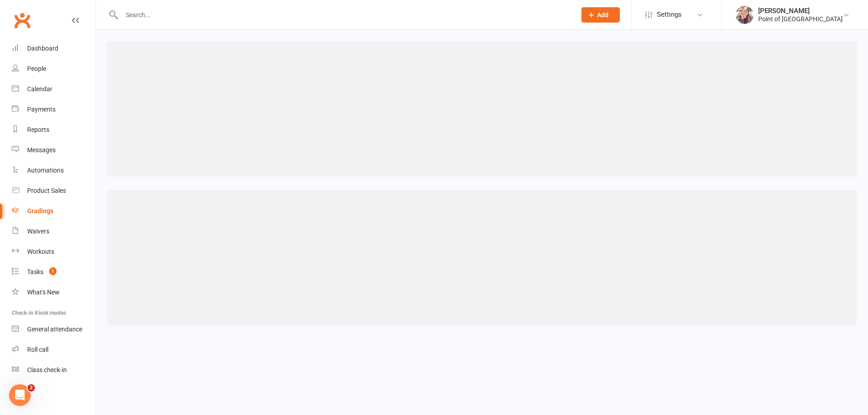
select select "<"
select select "months"
select select "contact_summaries:styles_style_most_recently_promoted_on"
select select "<"
select select "months"
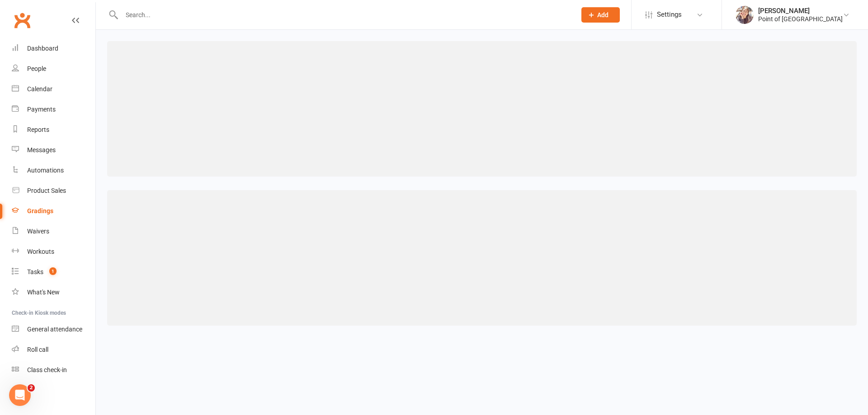
select select "contact_summaries:styles_style_class_attendances_since_last_promotion"
select select ">="
select select "contact_summaries:styles_style_class_attendances_since_last_promotion"
select select ">="
select select "contact_summaries:styles_style_most_recently_promoted_on"
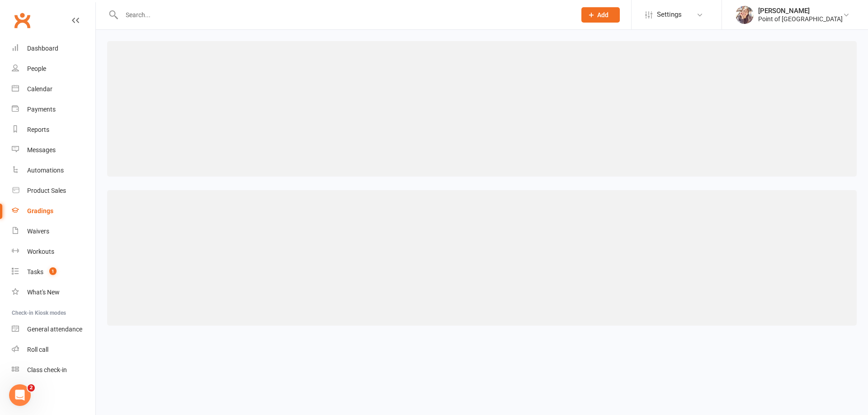
select select "<"
select select "months"
select select "contact_summaries:styles_style_class_attendances_since_last_promotion"
select select ">="
select select "contact_summaries:styles_style_most_recently_promoted_on"
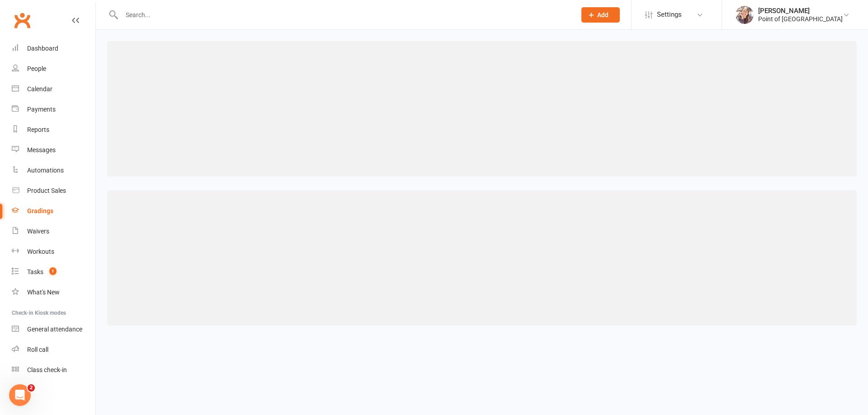
select select "<"
select select "months"
select select "contact_summaries:styles_style_class_attendances_since_last_promotion"
select select ">="
select select "contact_summaries:styles_style_most_recently_promoted_on"
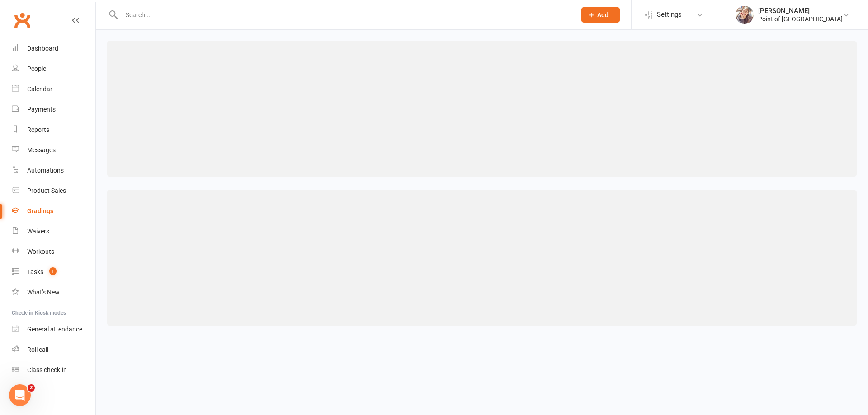
select select "<"
select select "months"
select select "contact_summaries:styles_style_class_attendances_since_last_promotion"
select select ">="
select select "contact_summaries:styles_style_most_recently_promoted_on"
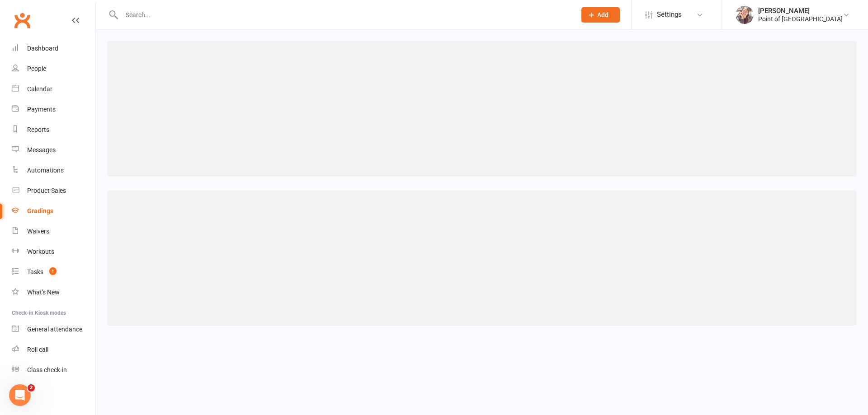
select select "<"
select select "months"
select select "contact_summaries:styles_style_class_attendances_since_last_promotion"
select select ">="
select select "contact_summaries:styles_style_most_recently_promoted_on"
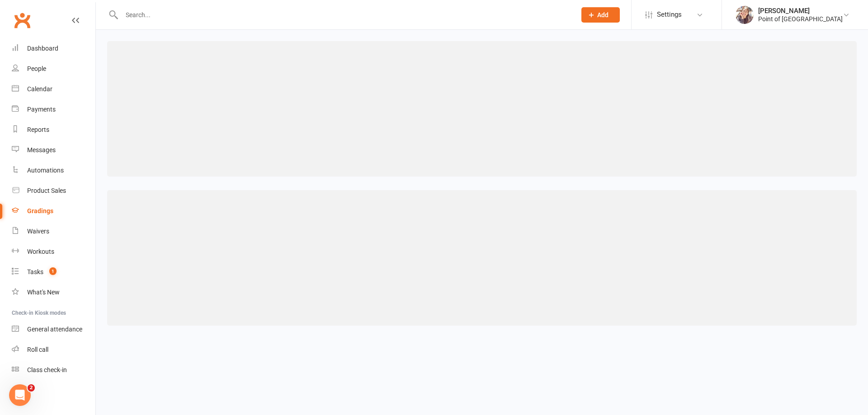
select select "<"
select select "months"
select select "contact_summaries:styles_style_class_attendances_since_last_promotion"
select select ">="
select select "contact_summaries:styles_style_most_recently_promoted_on"
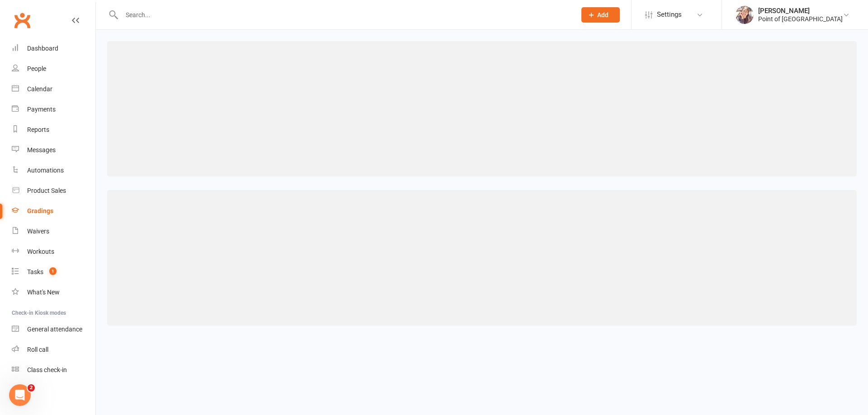
select select "<"
select select "months"
select select "contact_summaries:styles_style_class_attendances_since_last_promotion"
select select ">="
select select "contact_summaries:styles_style_most_recently_promoted_on"
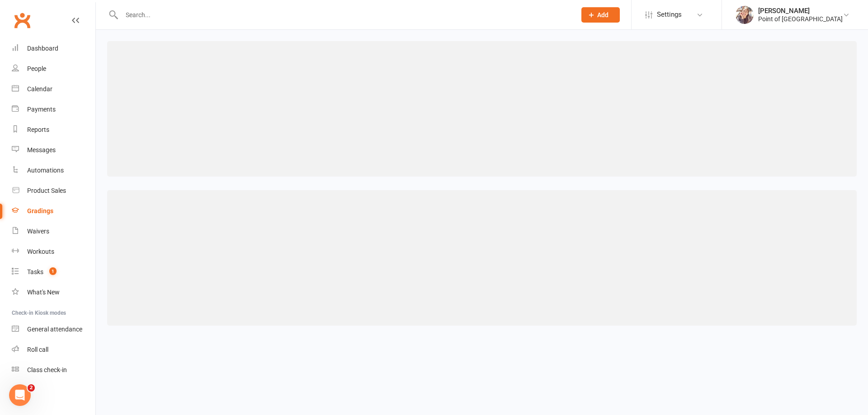
select select "<"
select select "months"
select select "contact_summaries:styles_style_class_attendances_since_last_promotion"
select select ">="
select select "contact_summaries:styles_style_most_recently_promoted_on"
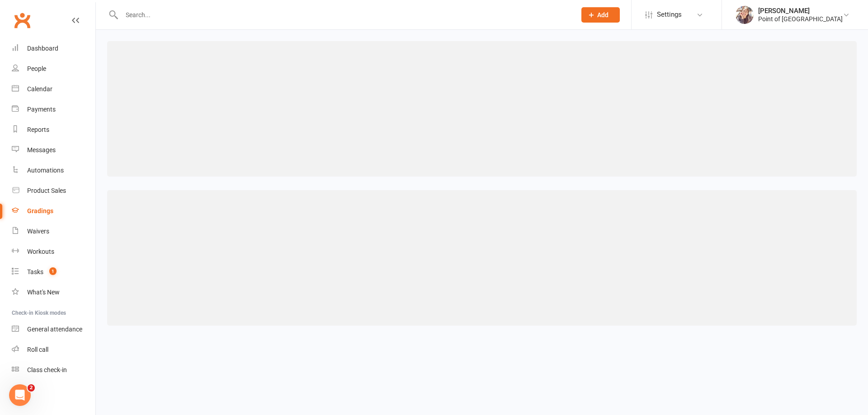
select select "<"
select select "months"
select select "contact_summaries:styles_style_class_attendances_since_last_promotion"
select select ">="
select select "contact_summaries:styles_style_most_recently_promoted_on"
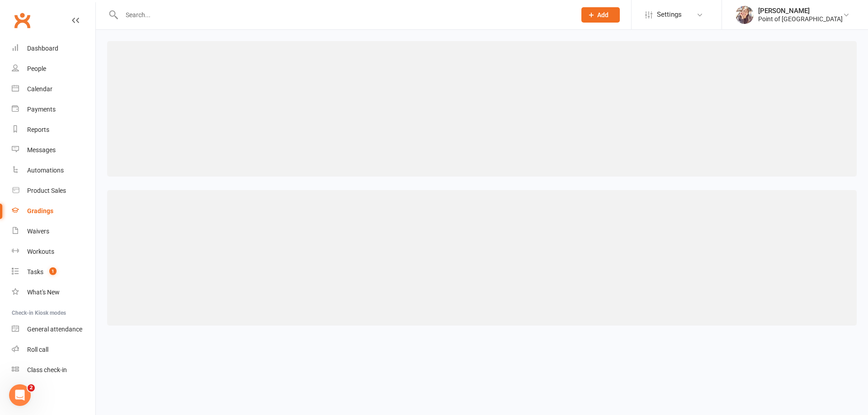
select select "<"
select select "months"
select select "contact_summaries:styles_style_class_attendances_since_last_promotion"
select select ">="
select select "contact_summaries:styles_style_most_recently_promoted_on"
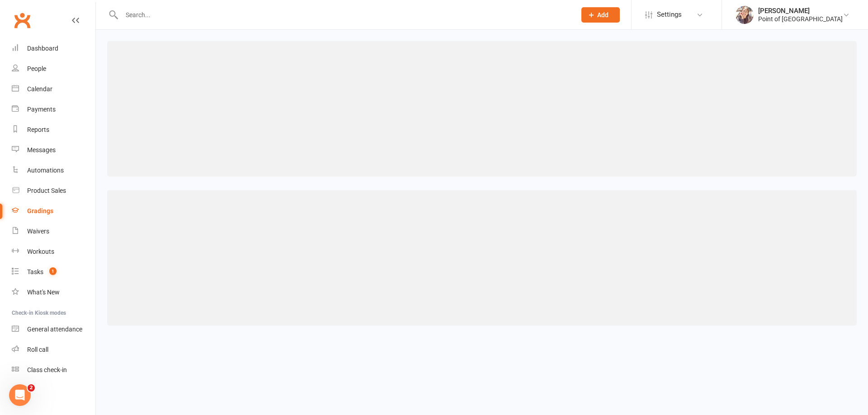
select select "<"
select select "months"
select select "contact_summaries:styles_style_class_attendances_since_last_promotion"
select select ">="
select select "contact_summaries:styles_style_most_recently_promoted_on"
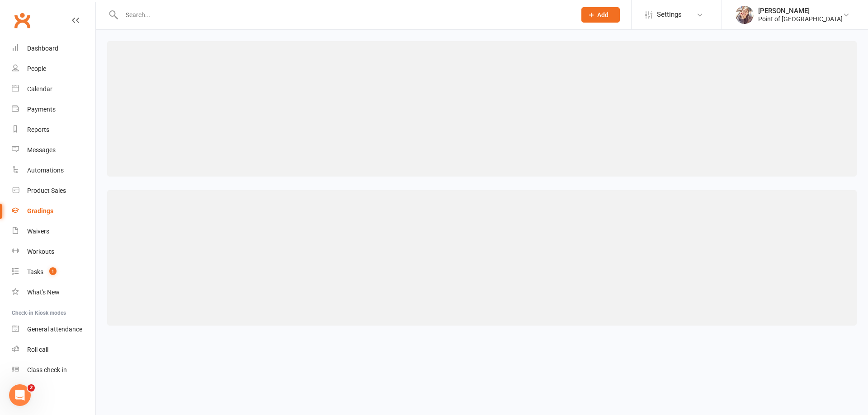
select select "<"
select select "years"
select select "contact_summaries:styles_style_class_attendances_since_last_promotion"
select select ">="
select select "contact_summaries:styles_style_most_recently_promoted_on"
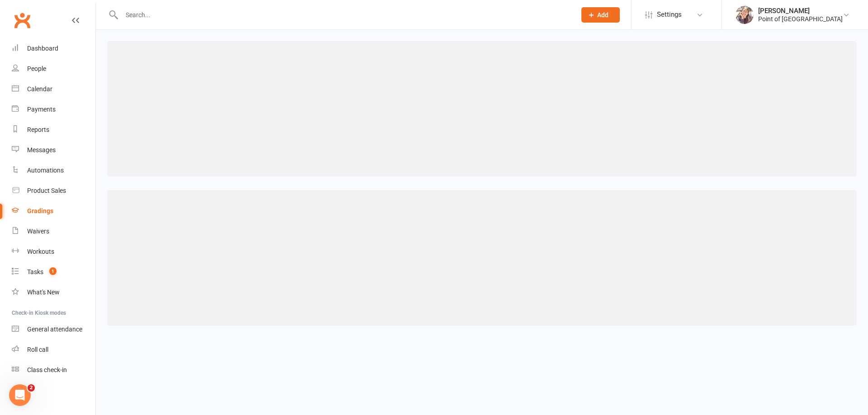
select select "<"
select select "years"
